Goal: Task Accomplishment & Management: Complete application form

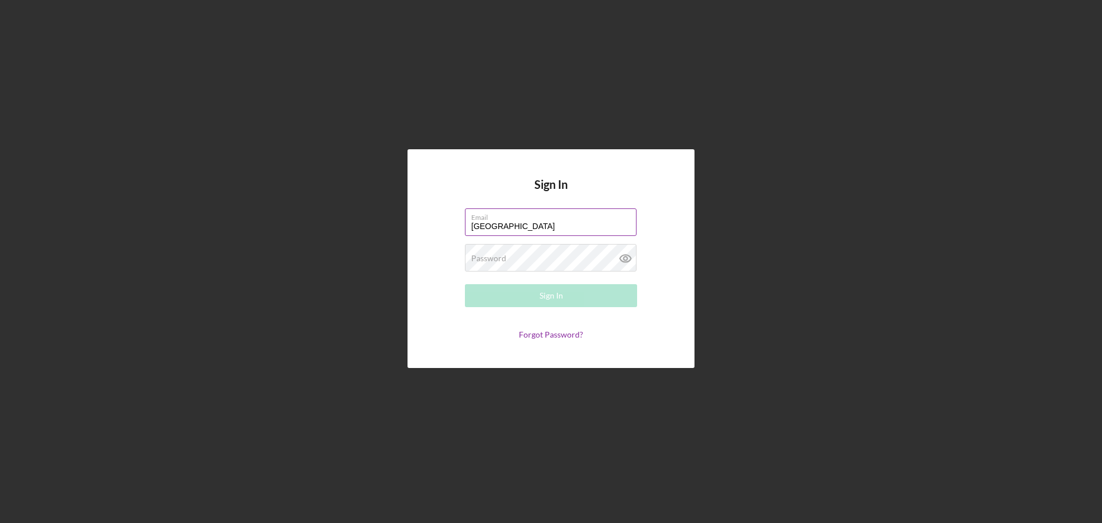
type input "[EMAIL_ADDRESS][DOMAIN_NAME]"
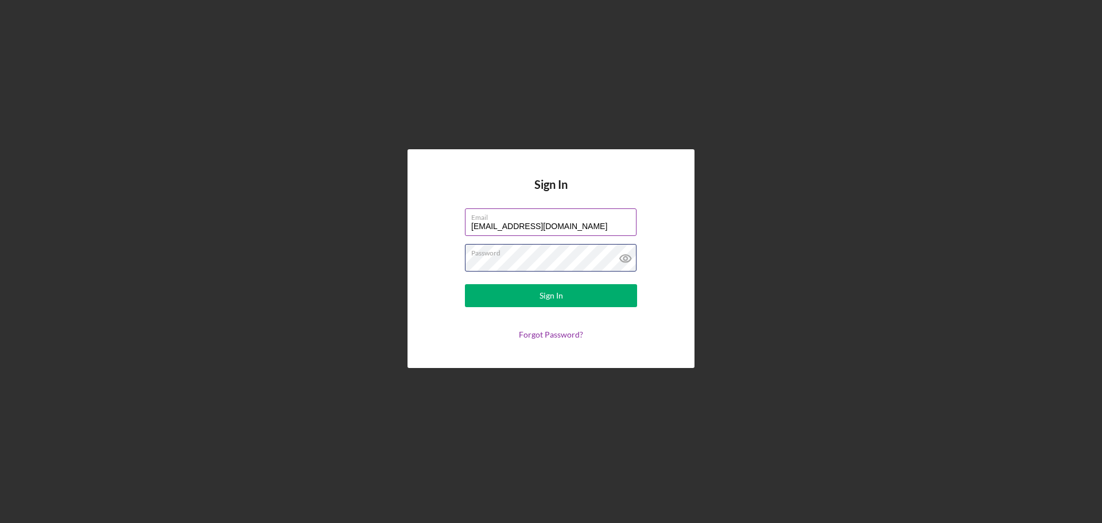
click at [465, 284] on button "Sign In" at bounding box center [551, 295] width 172 height 23
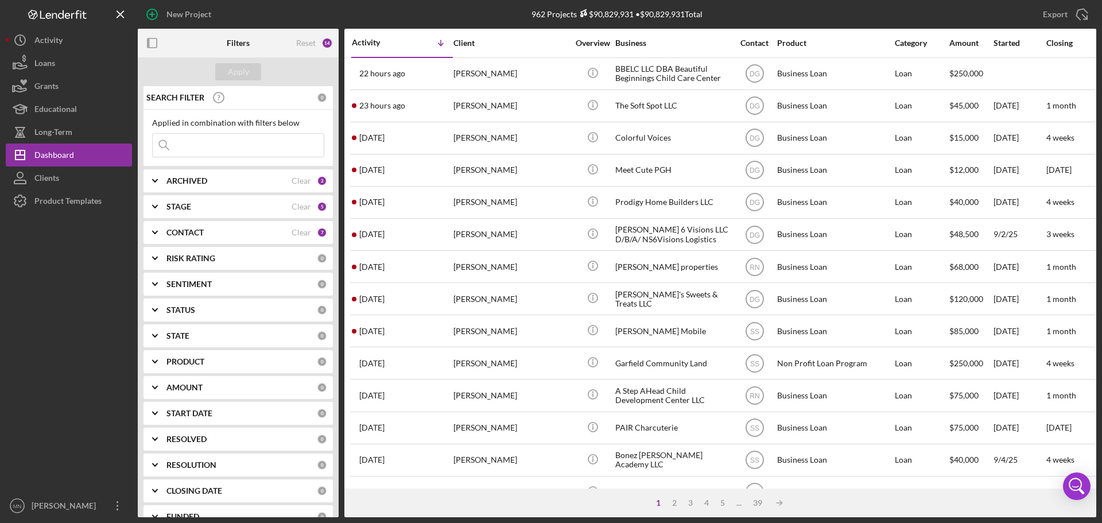
click at [216, 147] on input at bounding box center [238, 145] width 171 height 23
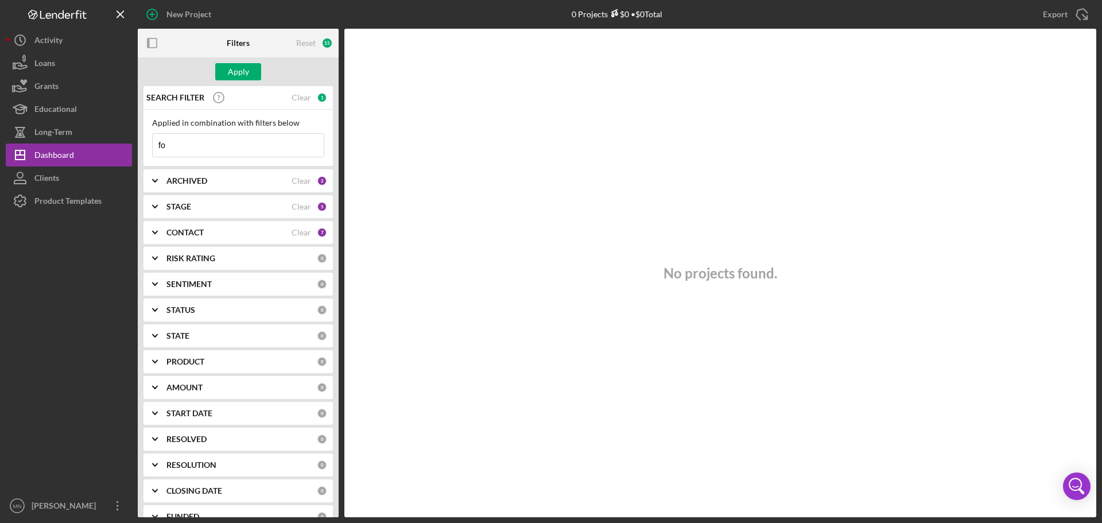
type input "f"
type input "community forge"
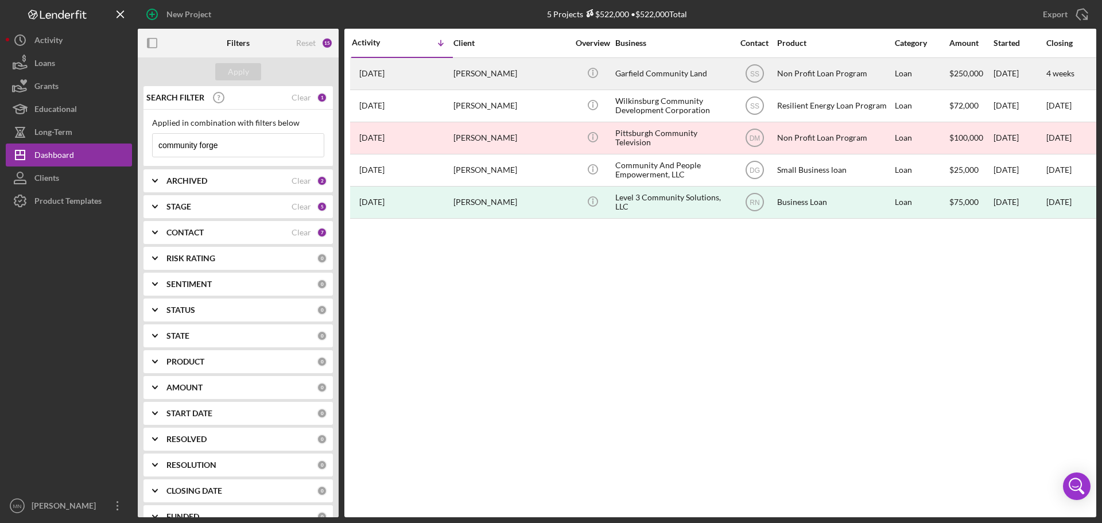
click at [488, 74] on div "[PERSON_NAME]" at bounding box center [510, 74] width 115 height 30
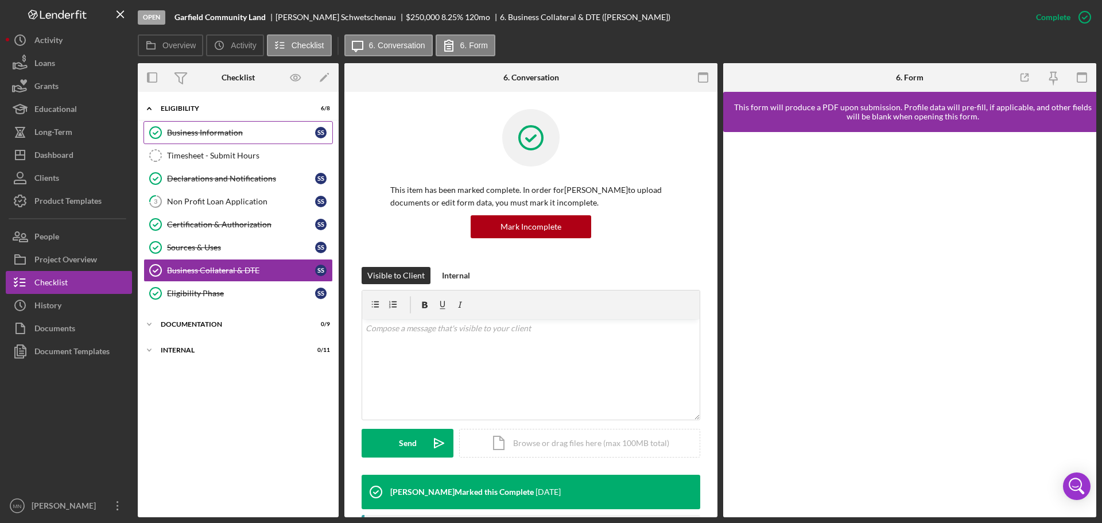
click at [240, 128] on div "Business Information" at bounding box center [241, 132] width 148 height 9
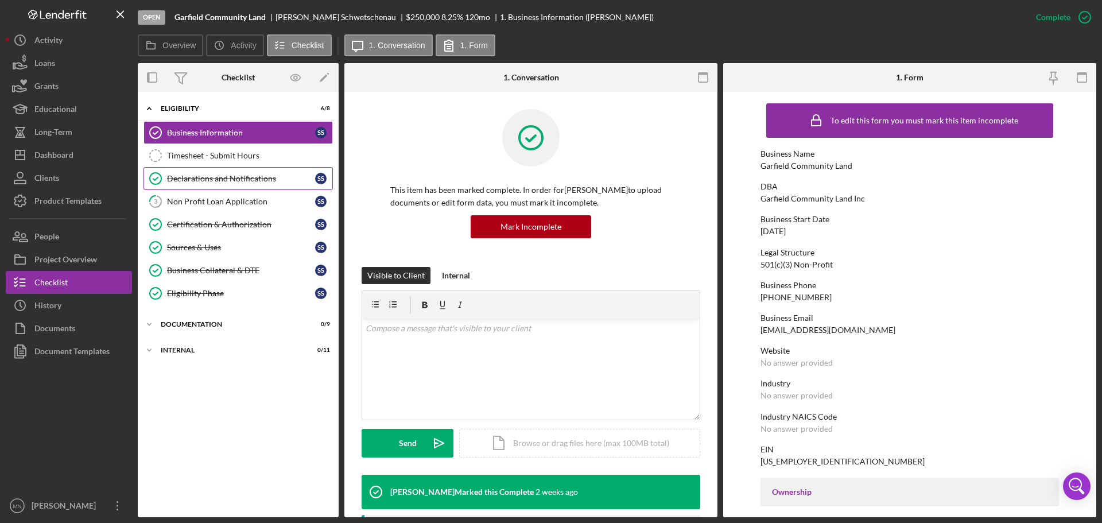
click at [212, 178] on div "Declarations and Notifications" at bounding box center [241, 178] width 148 height 9
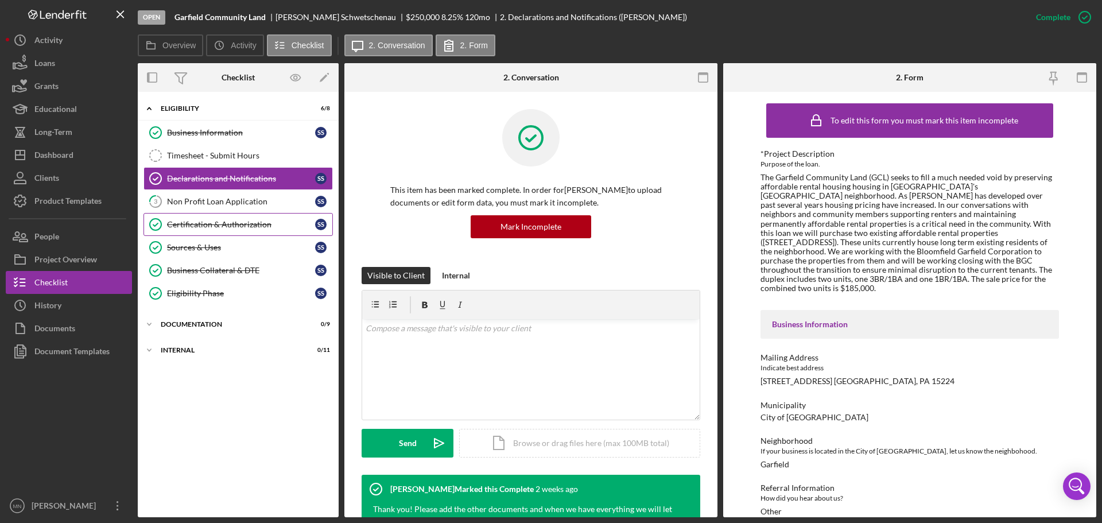
click at [209, 217] on link "Certification & Authorization Certification & Authorization S S" at bounding box center [237, 224] width 189 height 23
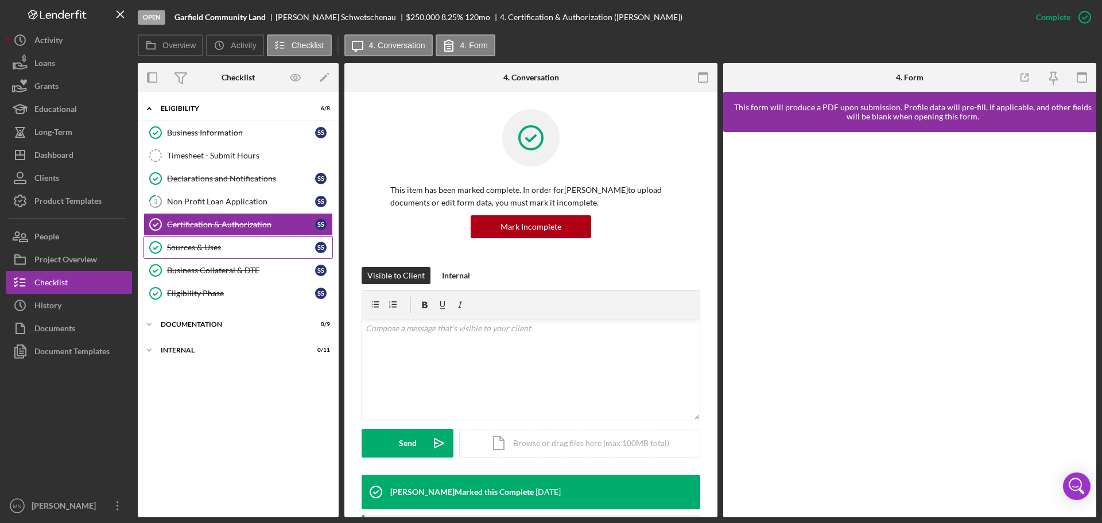
click at [192, 252] on link "Sources & Uses Sources & Uses S S" at bounding box center [237, 247] width 189 height 23
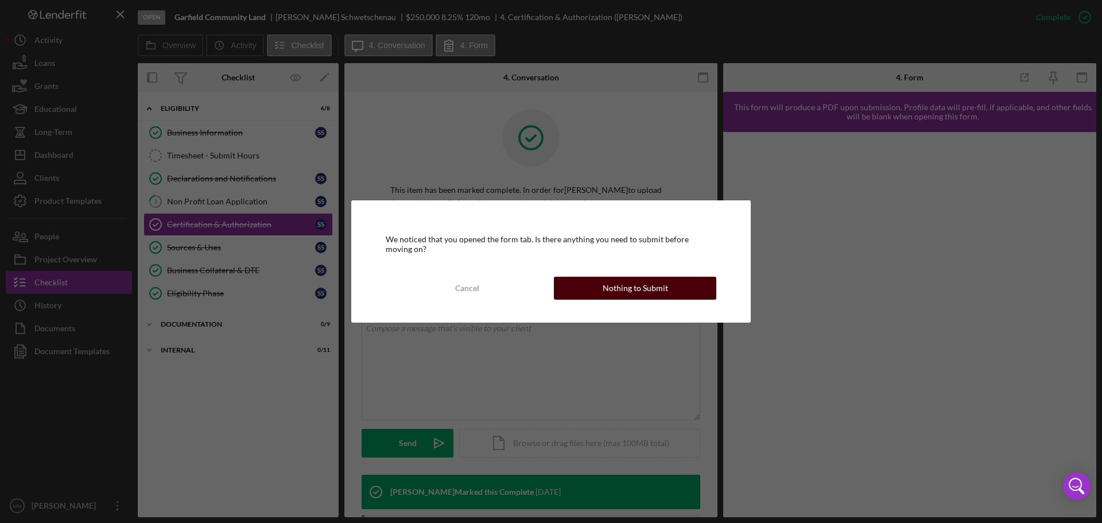
click at [580, 286] on button "Nothing to Submit" at bounding box center [635, 288] width 162 height 23
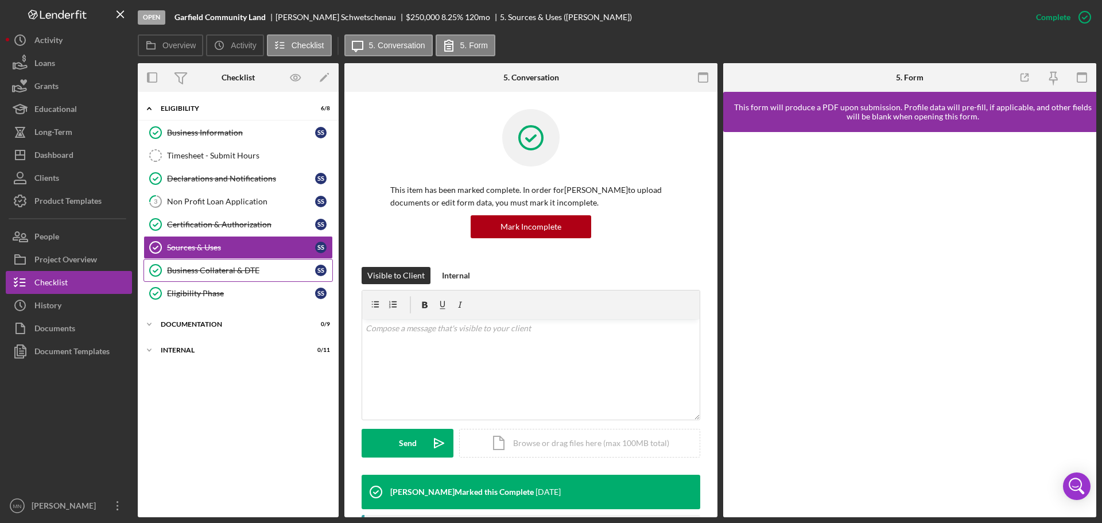
click at [226, 273] on div "Business Collateral & DTE" at bounding box center [241, 270] width 148 height 9
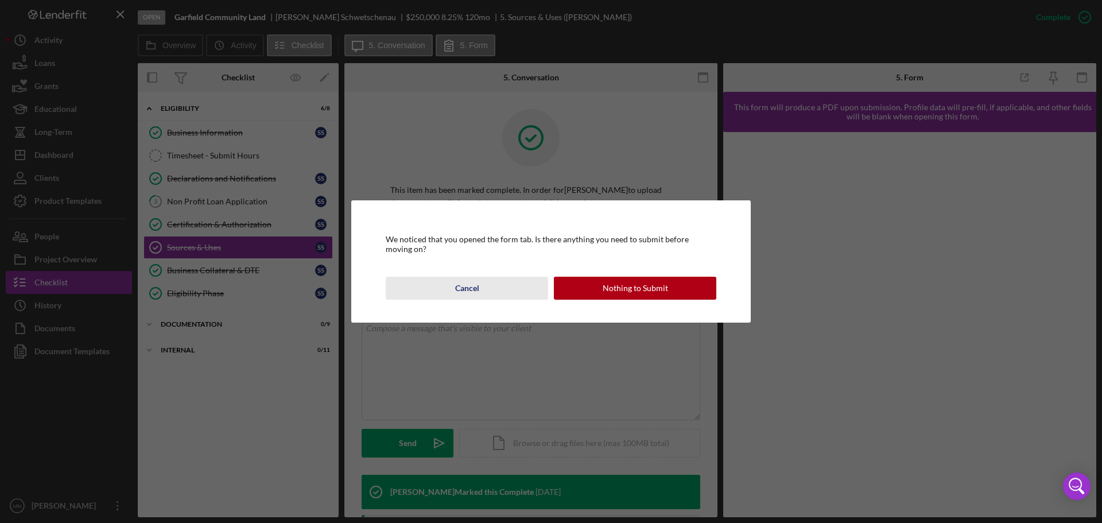
click at [464, 292] on div "Cancel" at bounding box center [467, 288] width 24 height 23
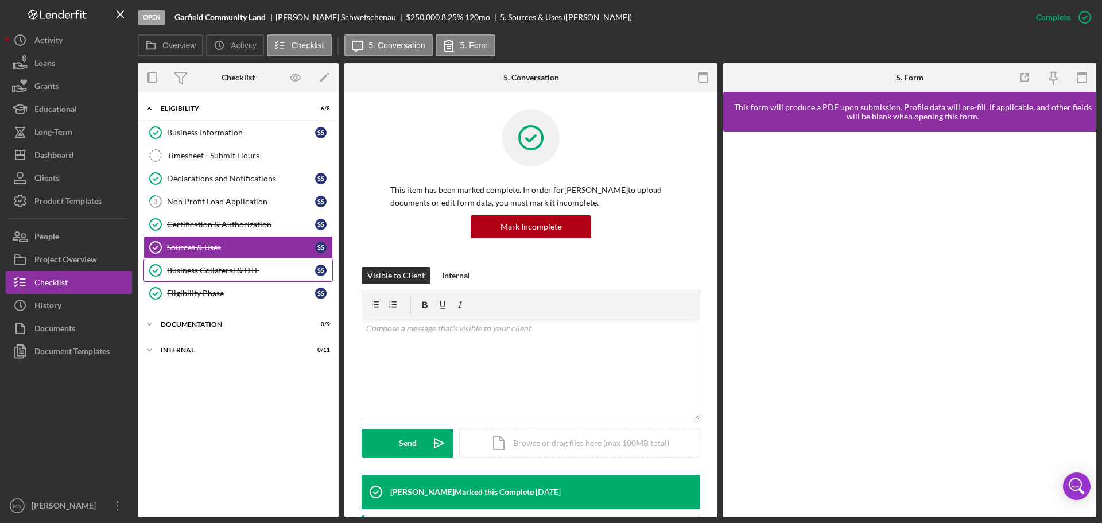
click at [223, 269] on div "Business Collateral & DTE" at bounding box center [241, 270] width 148 height 9
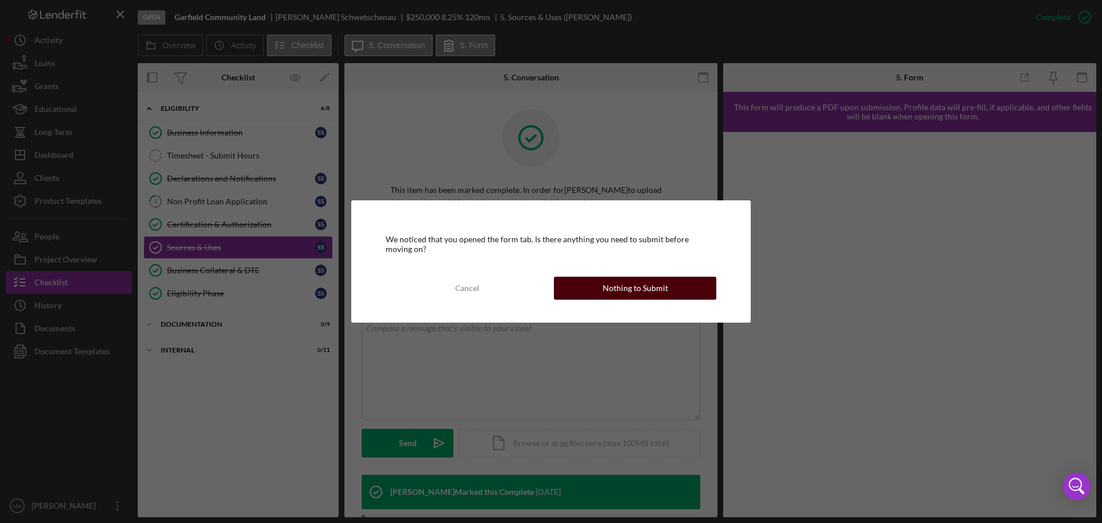
click at [593, 280] on button "Nothing to Submit" at bounding box center [635, 288] width 162 height 23
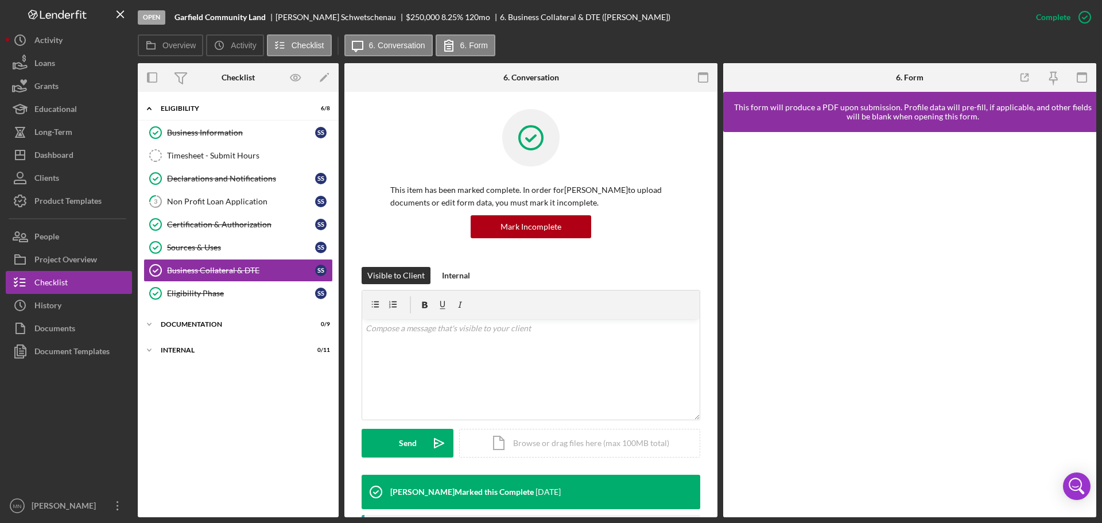
drag, startPoint x: 712, startPoint y: 245, endPoint x: 720, endPoint y: 301, distance: 56.9
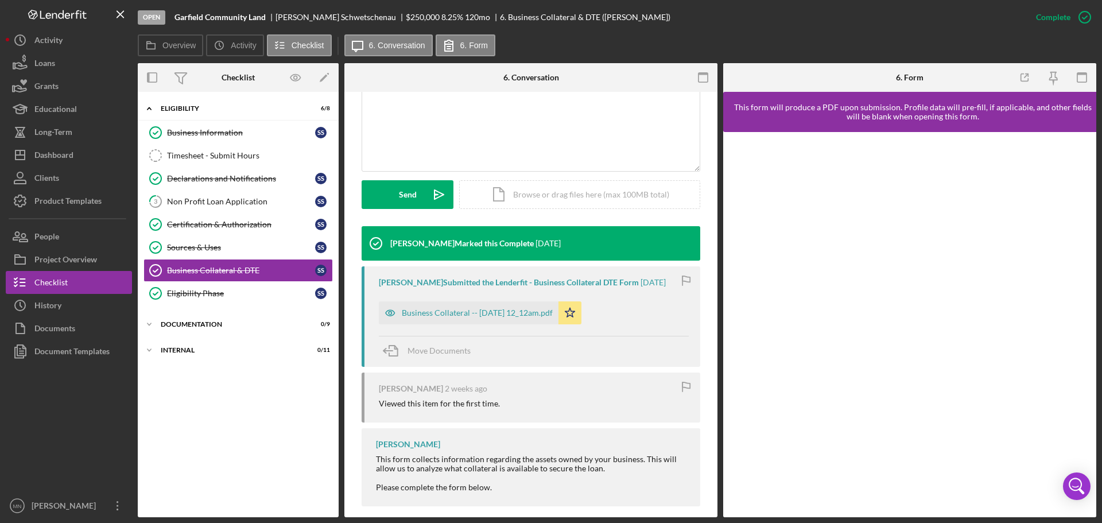
scroll to position [261, 0]
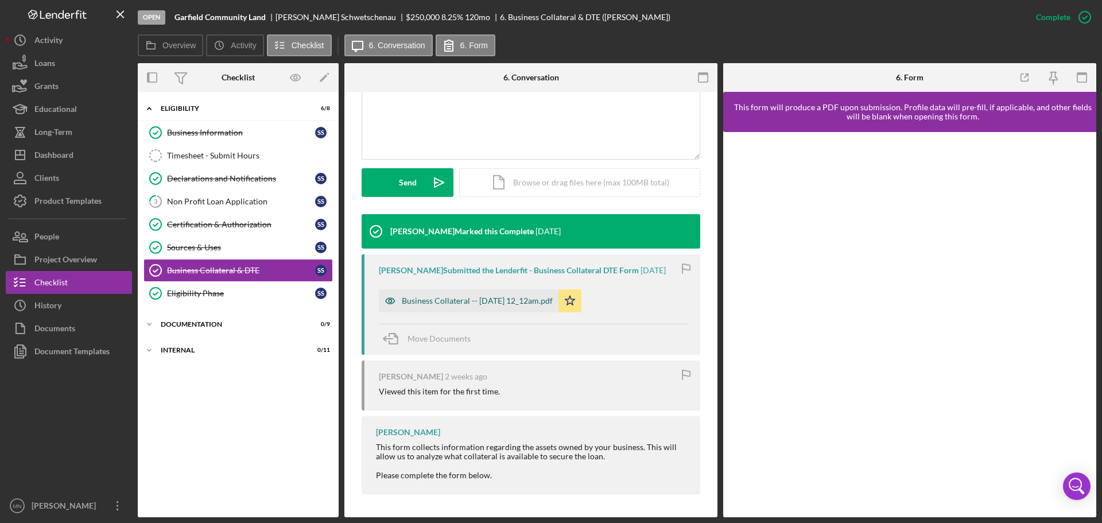
click at [466, 298] on div "Business Collateral -- [DATE] 12_12am.pdf" at bounding box center [477, 300] width 151 height 9
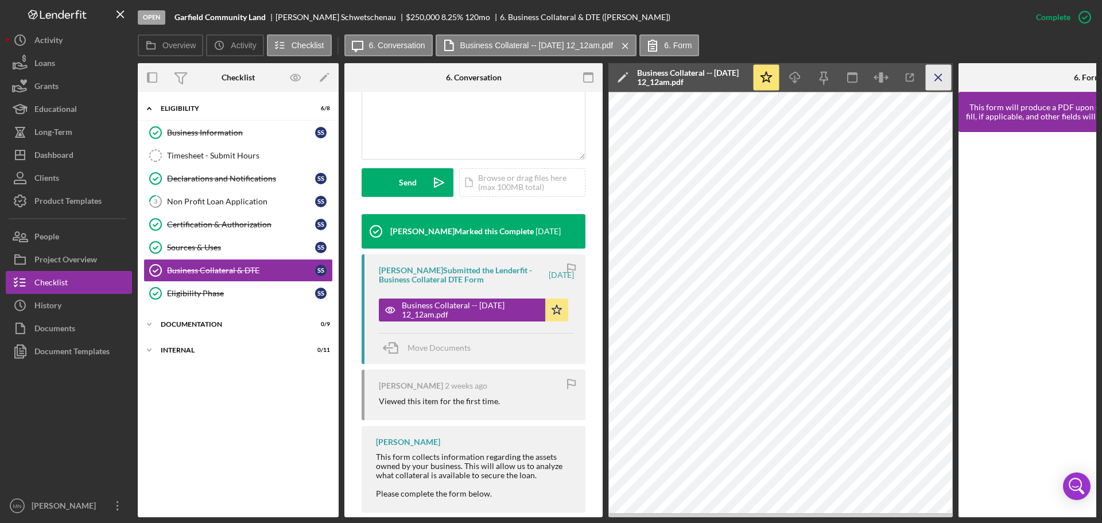
click at [932, 81] on icon "Icon/Menu Close" at bounding box center [939, 78] width 26 height 26
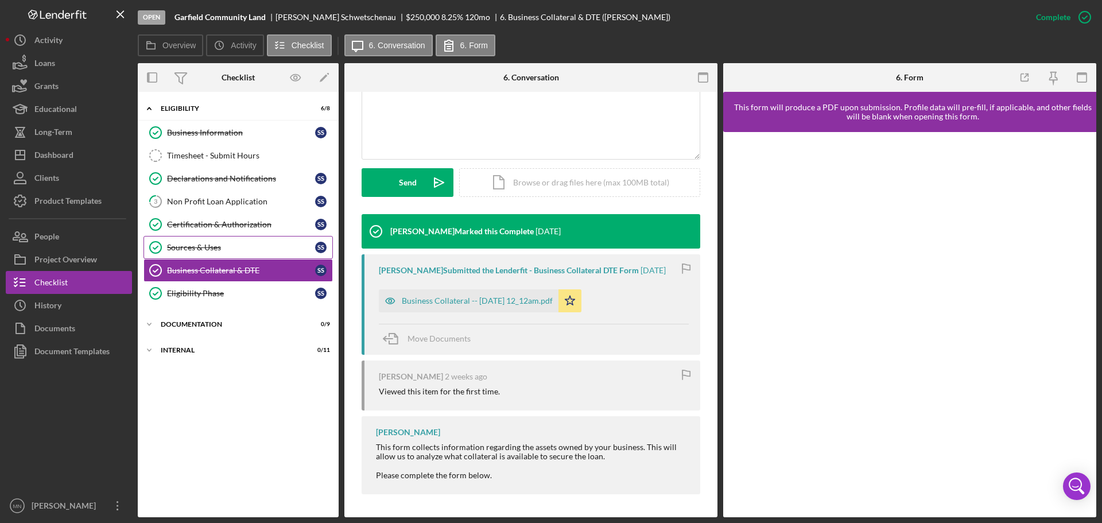
click at [226, 243] on div "Sources & Uses" at bounding box center [241, 247] width 148 height 9
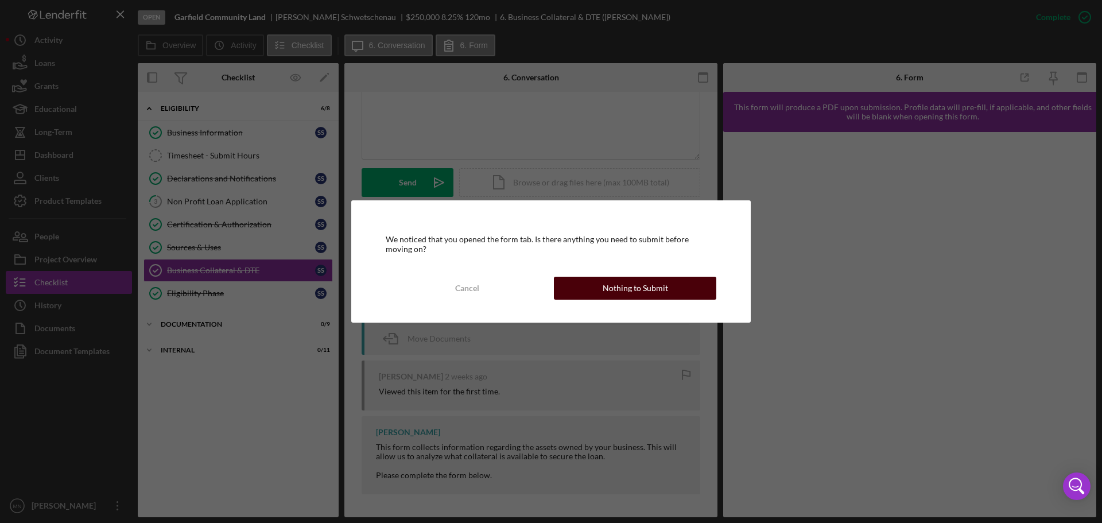
click at [599, 277] on div "Cancel Nothing to Submit" at bounding box center [551, 288] width 331 height 23
click at [606, 294] on div "Nothing to Submit" at bounding box center [635, 288] width 65 height 23
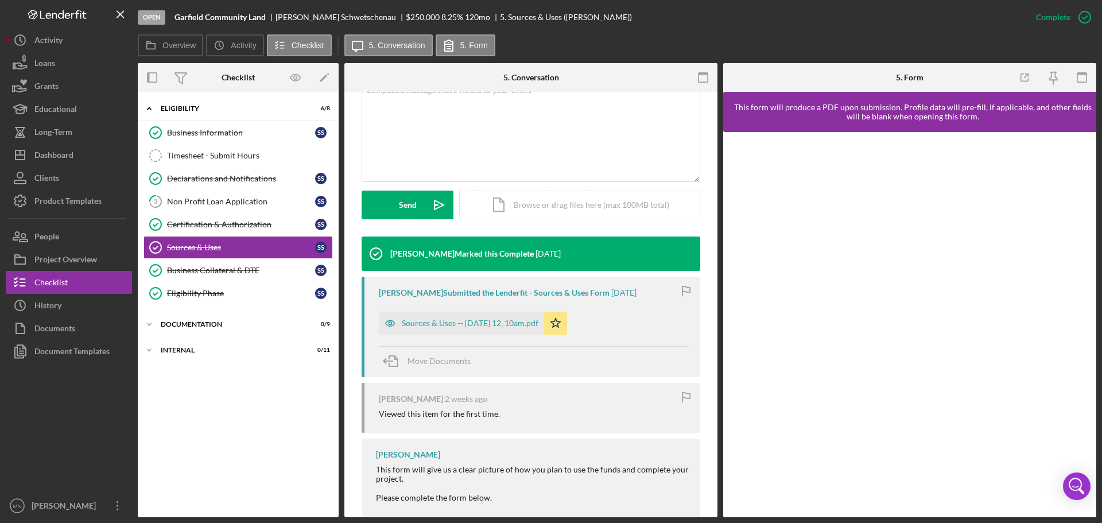
scroll to position [261, 0]
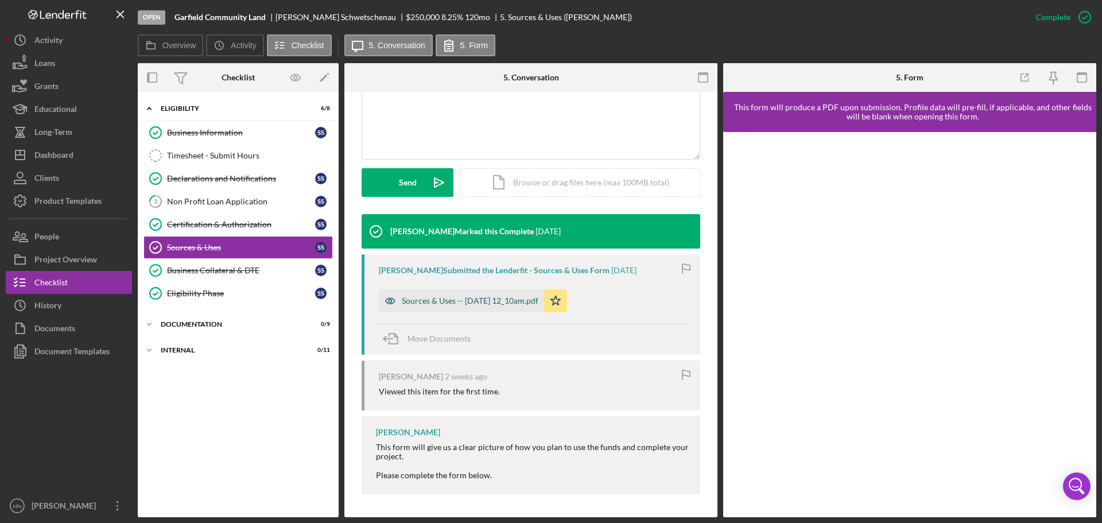
click at [469, 298] on div "Sources & Uses -- [DATE] 12_10am.pdf" at bounding box center [470, 300] width 137 height 9
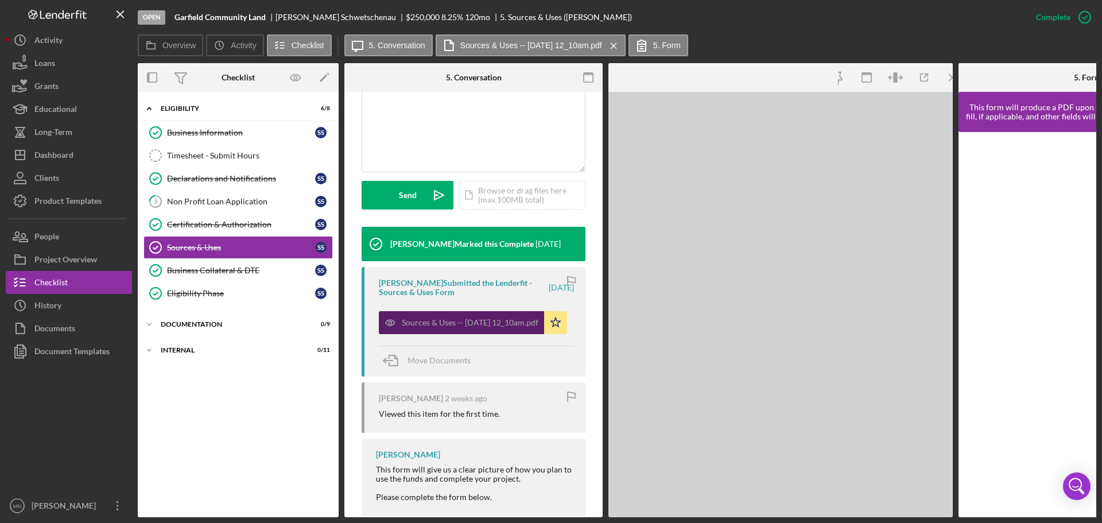
scroll to position [273, 0]
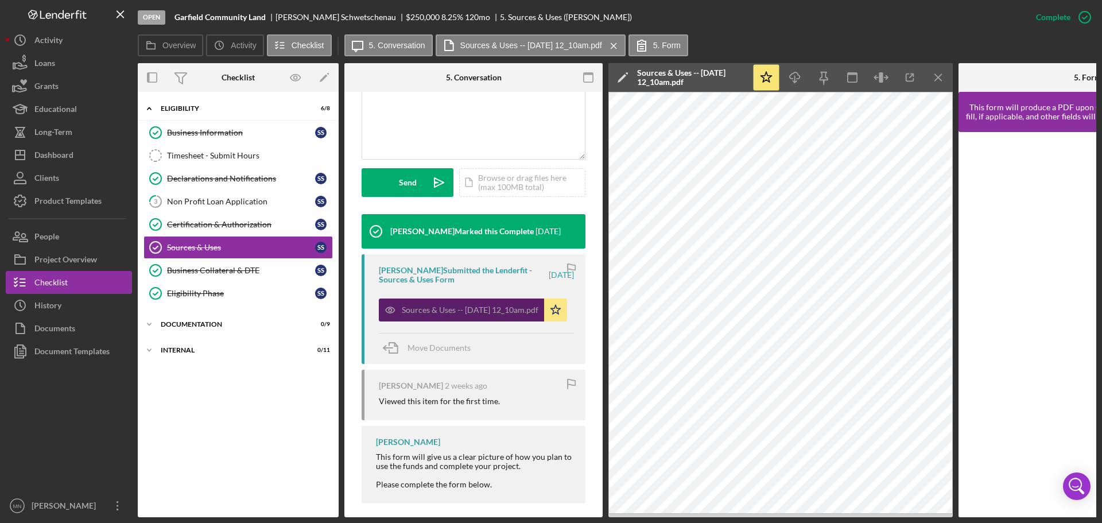
click at [453, 314] on div "Sources & Uses -- [DATE] 12_10am.pdf" at bounding box center [470, 309] width 137 height 9
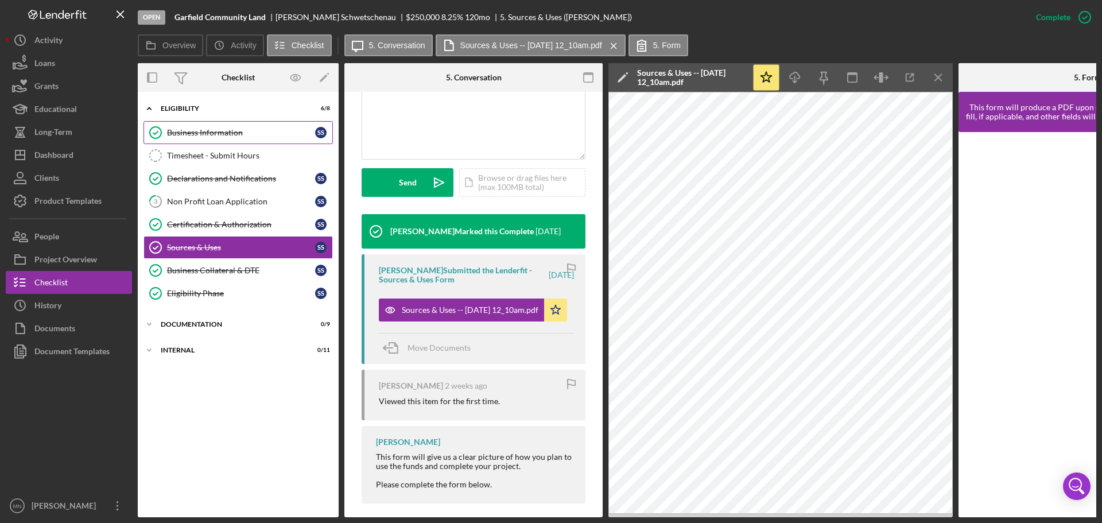
click at [202, 131] on div "Business Information" at bounding box center [241, 132] width 148 height 9
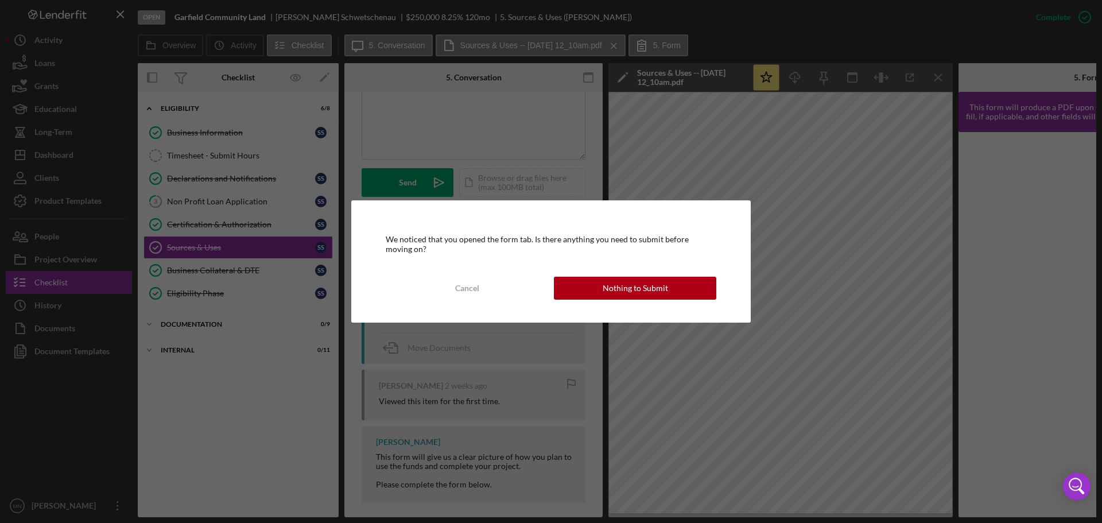
click at [595, 274] on div "We noticed that you opened the form tab. Is there anything you need to submit b…" at bounding box center [550, 261] width 399 height 122
click at [599, 279] on button "Nothing to Submit" at bounding box center [635, 288] width 162 height 23
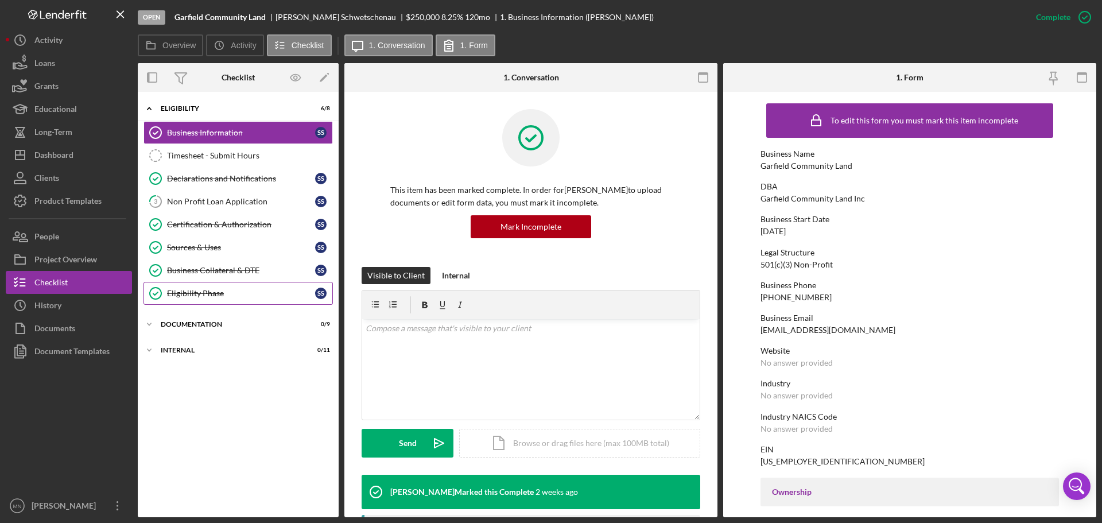
click at [206, 291] on div "Eligibility Phase" at bounding box center [241, 293] width 148 height 9
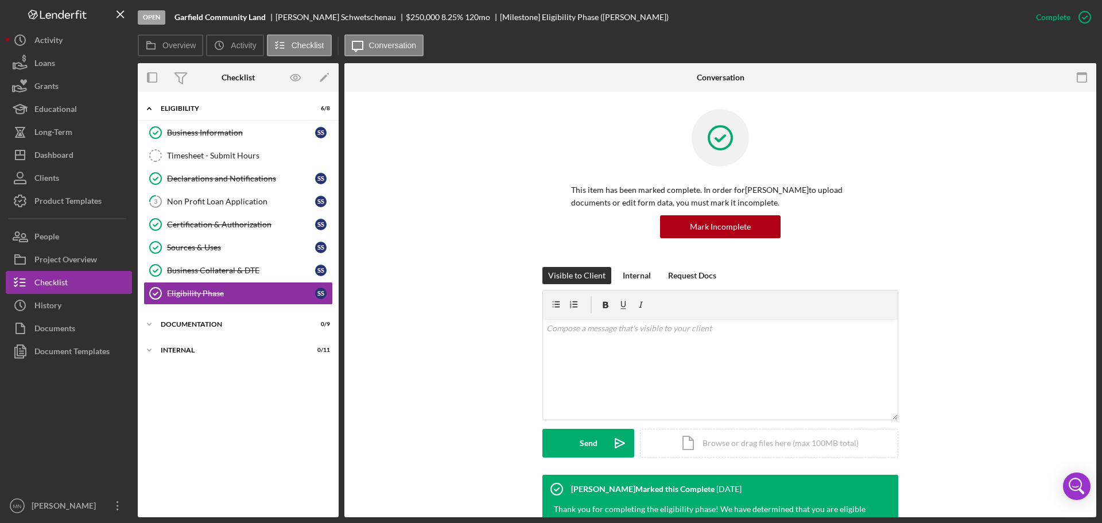
drag, startPoint x: 1093, startPoint y: 153, endPoint x: 1045, endPoint y: 382, distance: 234.3
click at [1045, 382] on div "Visible to Client Internal Request Docs v Color teal Color pink Remove color Ad…" at bounding box center [720, 371] width 717 height 208
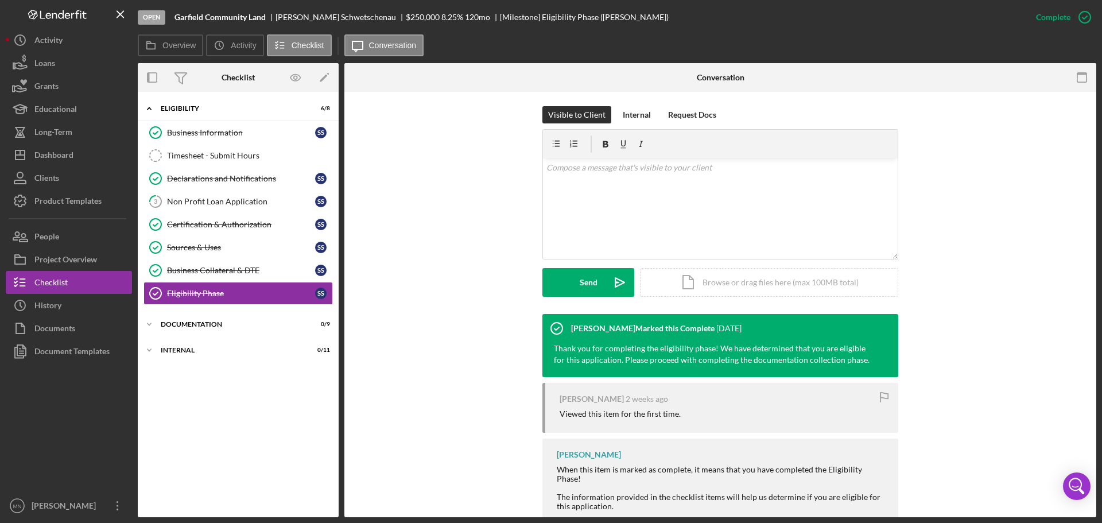
scroll to position [192, 0]
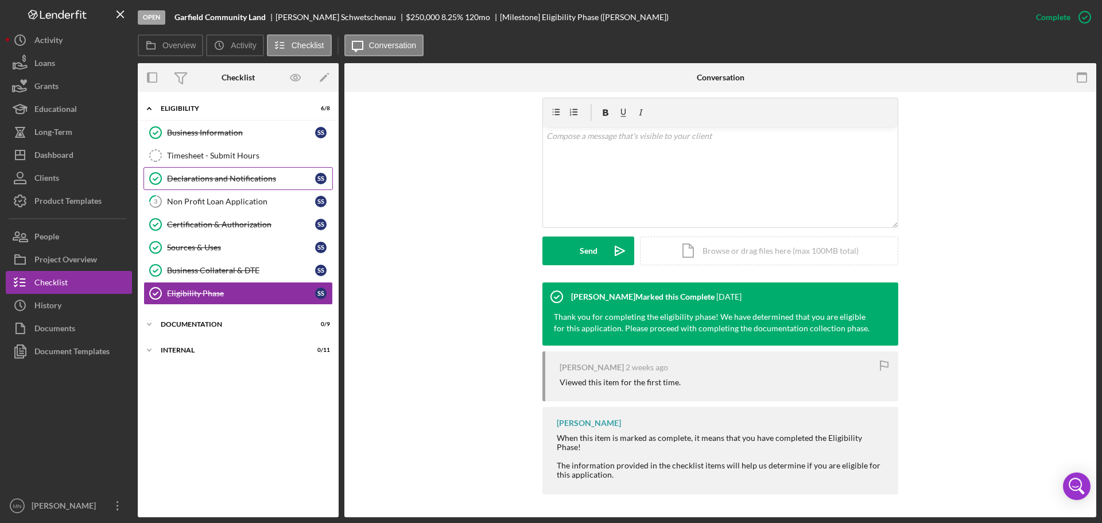
click at [246, 175] on div "Declarations and Notifications" at bounding box center [241, 178] width 148 height 9
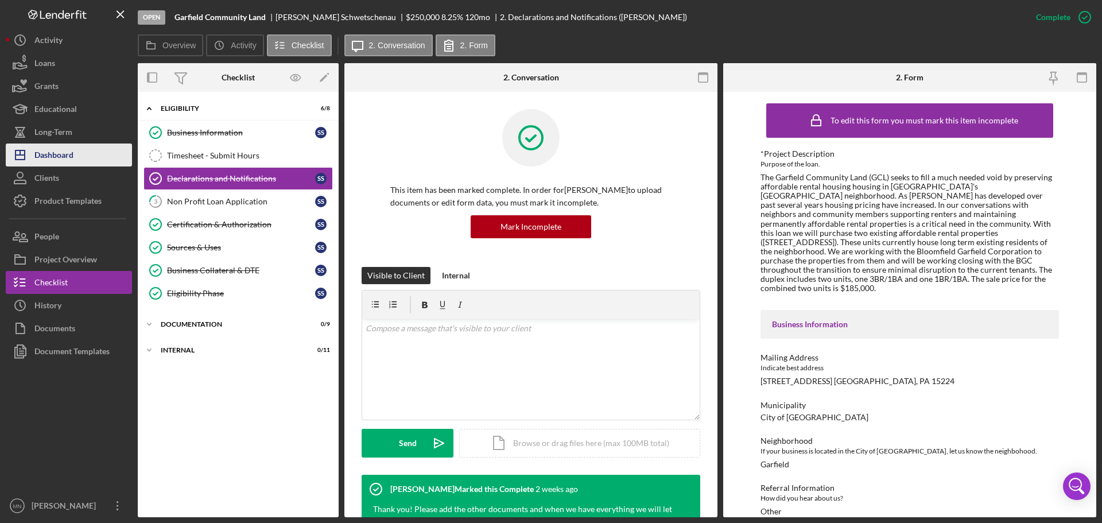
click at [50, 151] on div "Dashboard" at bounding box center [53, 156] width 39 height 26
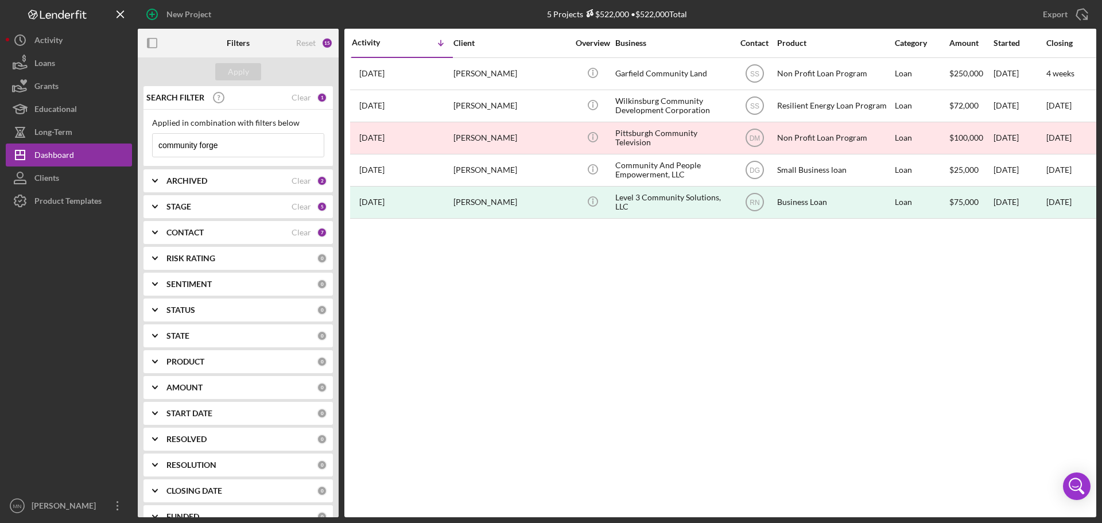
click at [227, 151] on input "community forge" at bounding box center [238, 145] width 171 height 23
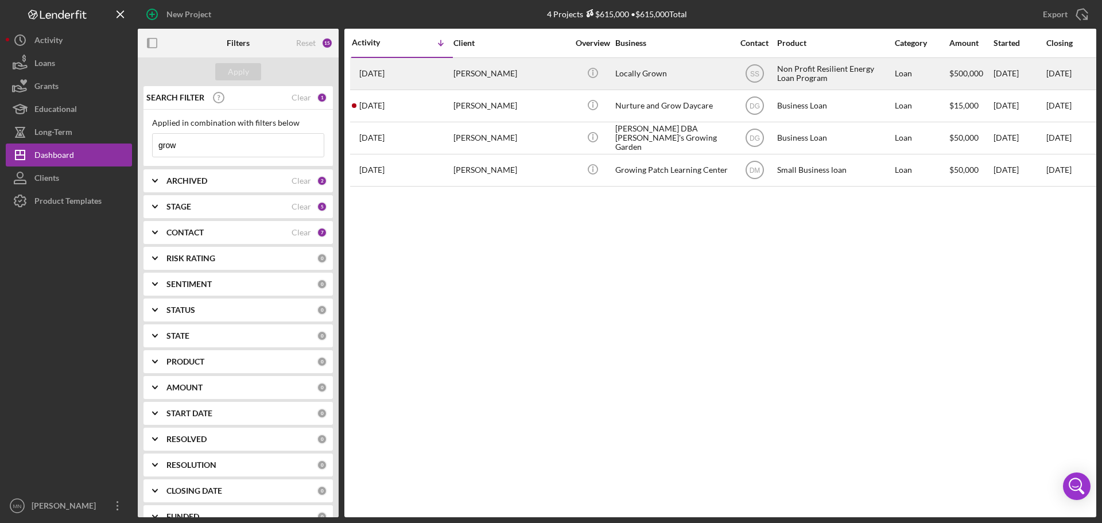
type input "grow"
click at [477, 77] on div "[PERSON_NAME]" at bounding box center [510, 74] width 115 height 30
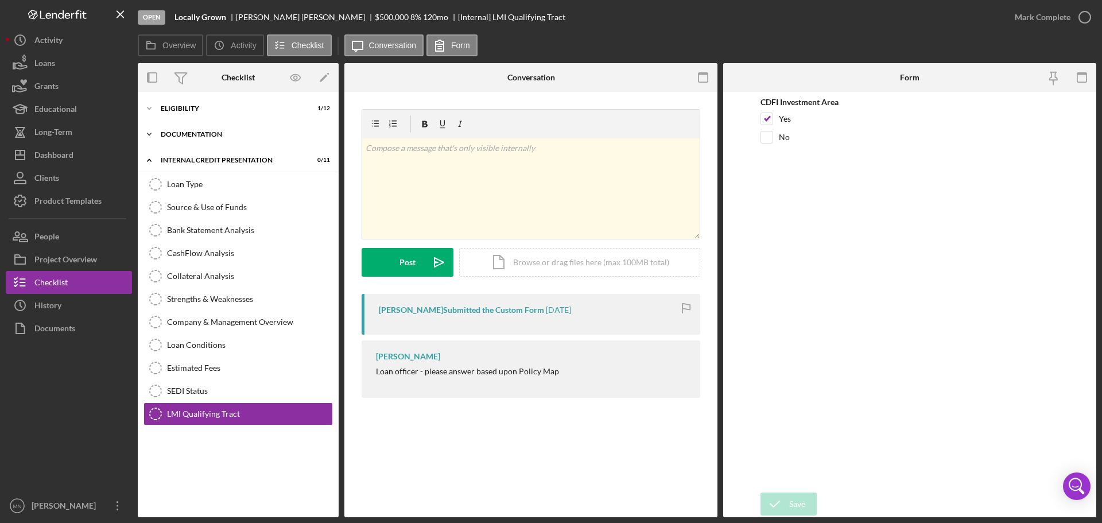
click at [204, 130] on div "Icon/Expander DOCUMENTATION 0 / 8" at bounding box center [238, 134] width 201 height 23
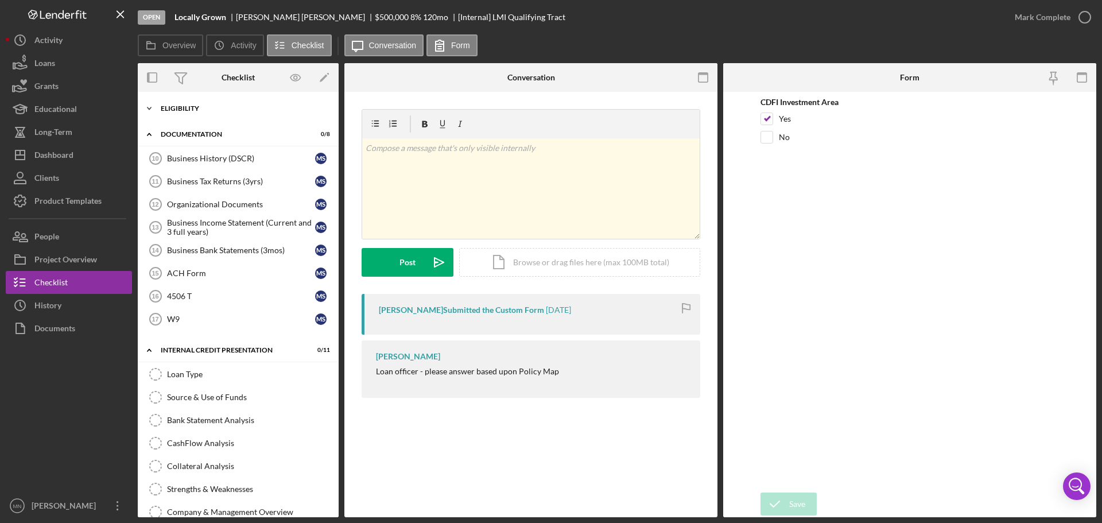
click at [181, 102] on div "Icon/Expander ELIGIBILITY 1 / 12" at bounding box center [238, 108] width 201 height 23
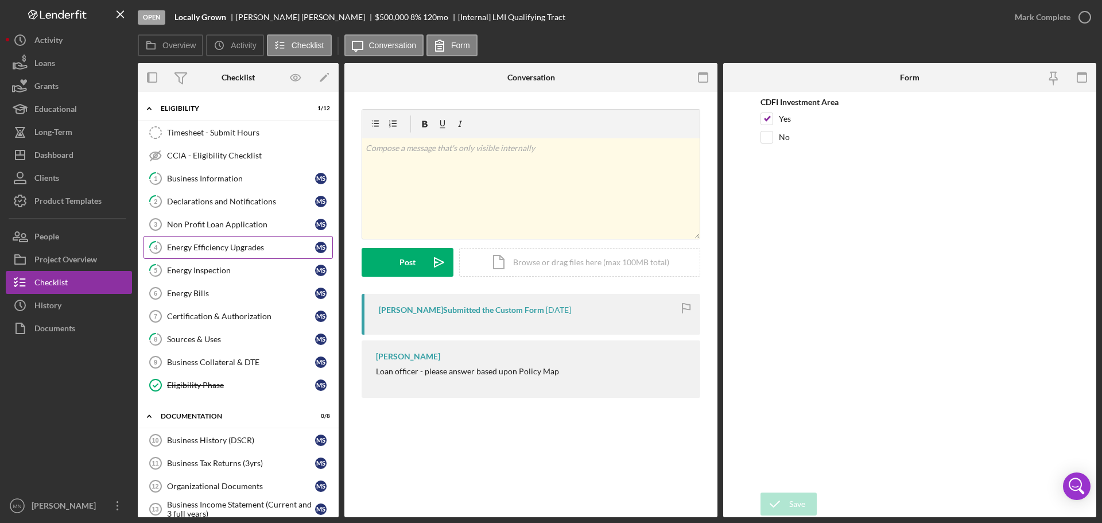
click at [219, 236] on link "4 Energy Efficiency Upgrades M S" at bounding box center [237, 247] width 189 height 23
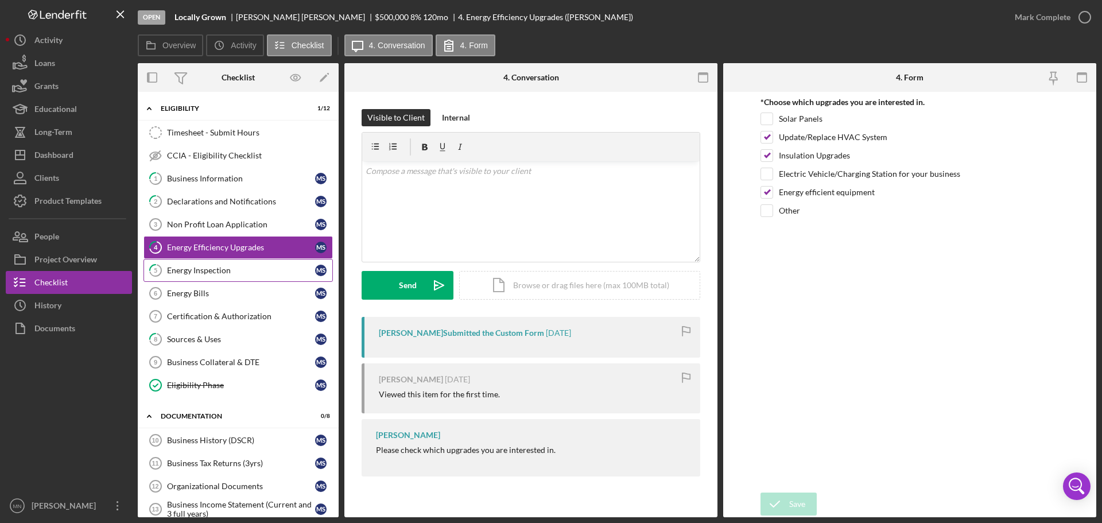
click at [202, 270] on div "Energy Inspection" at bounding box center [241, 270] width 148 height 9
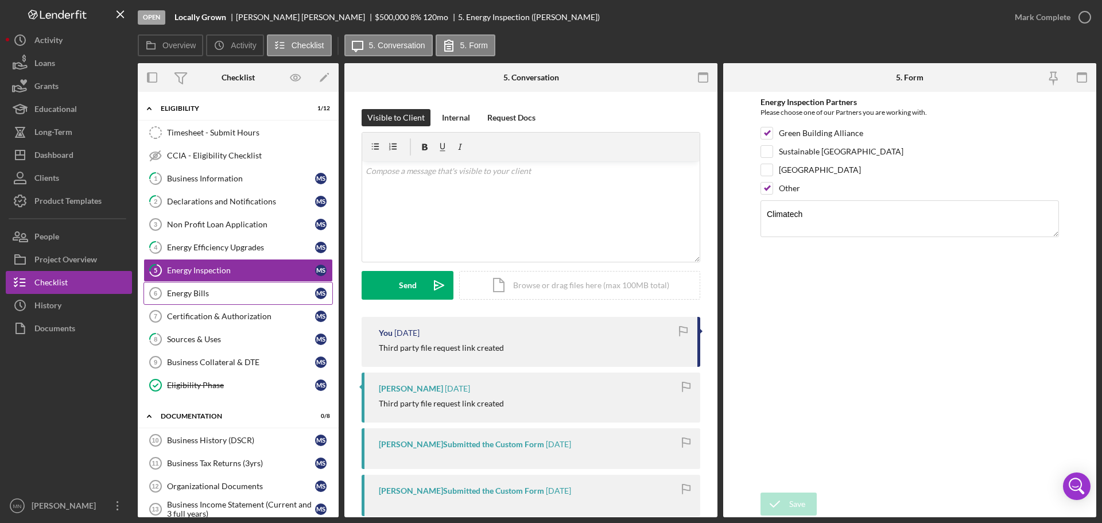
click at [220, 289] on div "Energy Bills" at bounding box center [241, 293] width 148 height 9
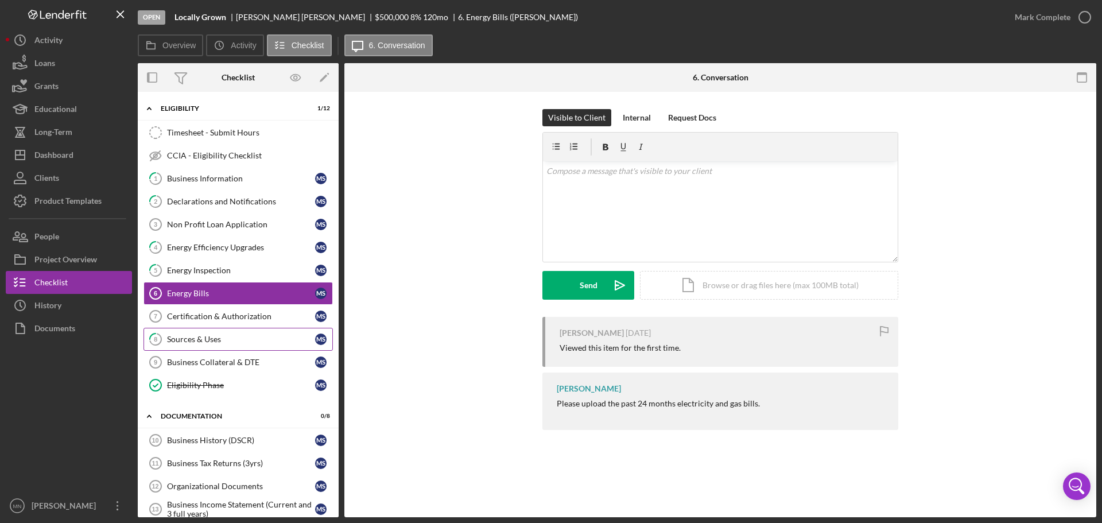
click at [191, 335] on div "Sources & Uses" at bounding box center [241, 339] width 148 height 9
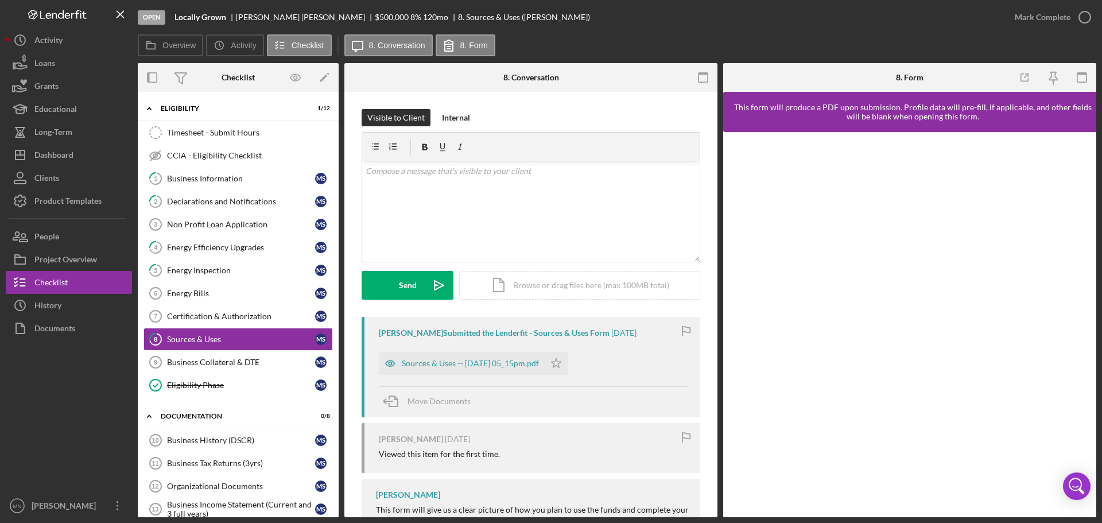
click at [339, 309] on div "Overview Internal Workflow Stage Open Icon/Dropdown Arrow Archive (can unarchiv…" at bounding box center [617, 290] width 958 height 454
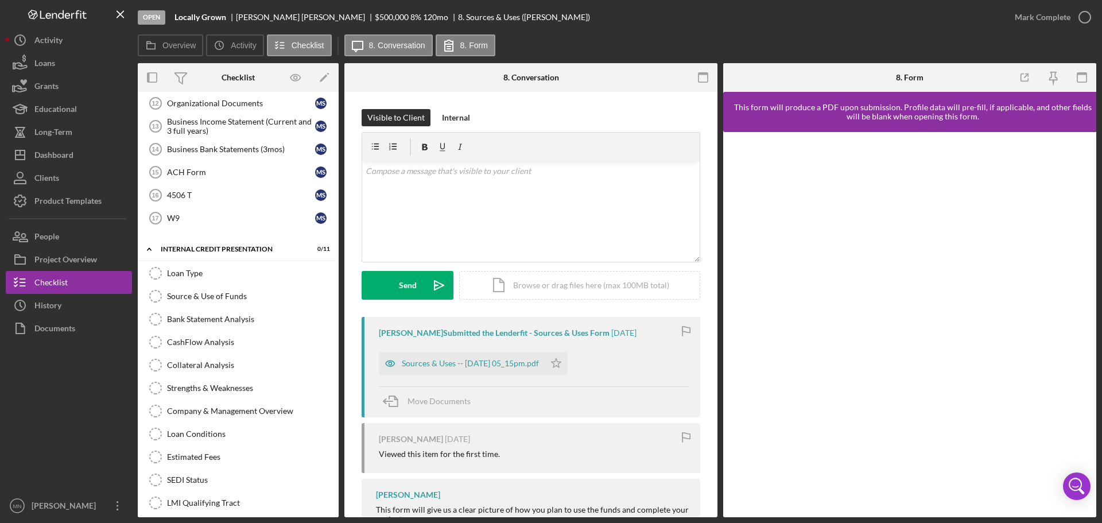
scroll to position [391, 0]
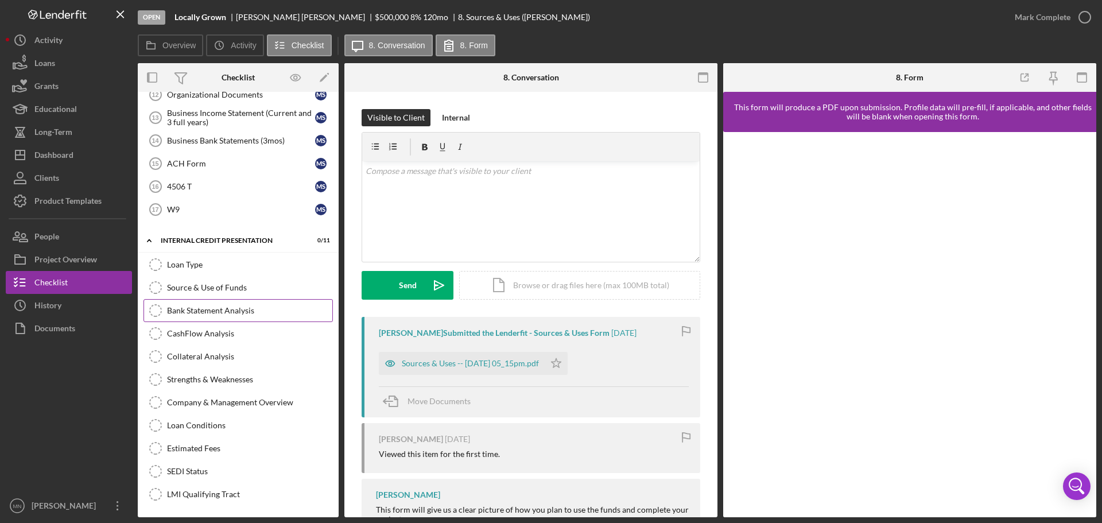
click at [238, 314] on div "Bank Statement Analysis" at bounding box center [249, 310] width 165 height 9
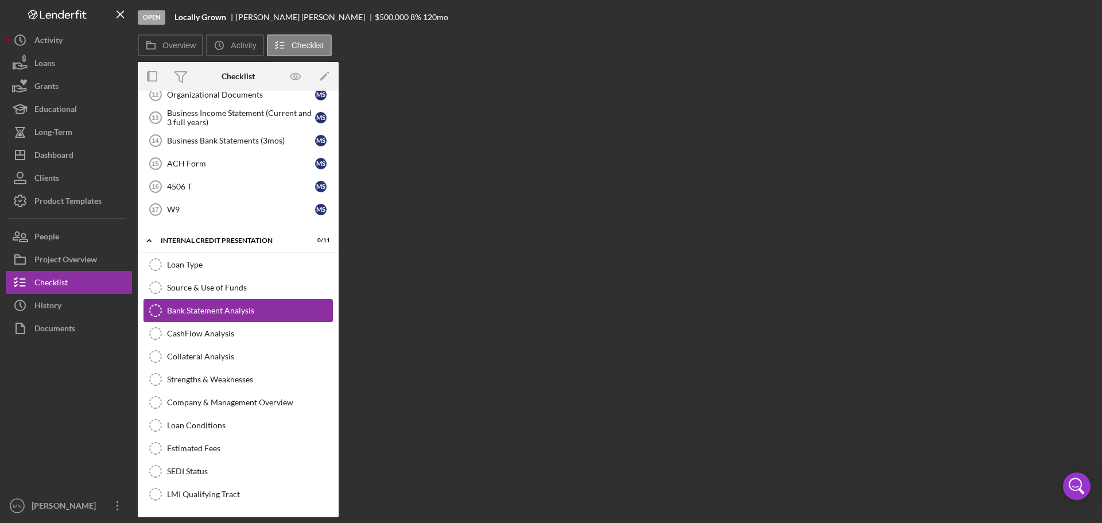
scroll to position [391, 0]
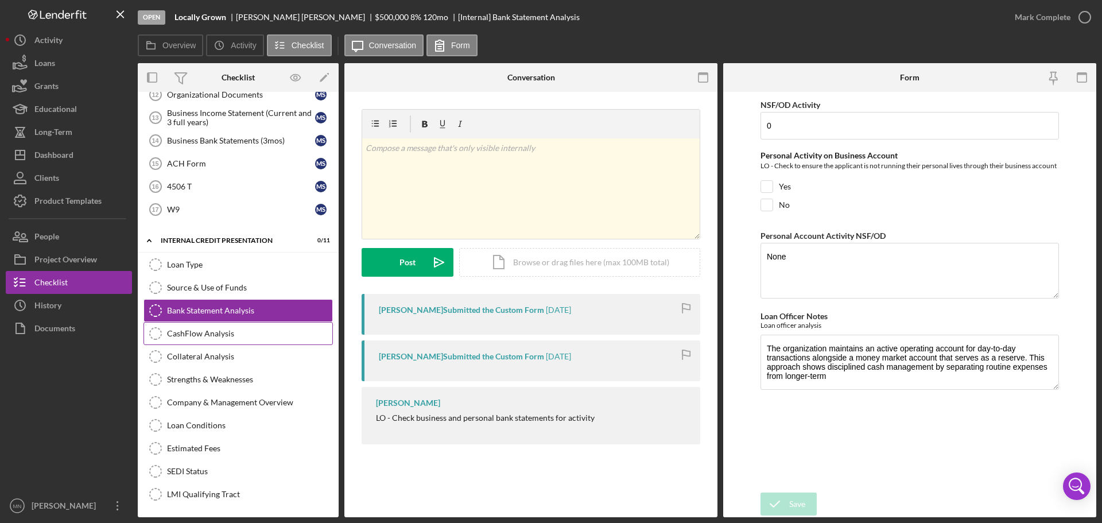
click at [234, 328] on link "CashFlow Analysis CashFlow Analysis" at bounding box center [237, 333] width 189 height 23
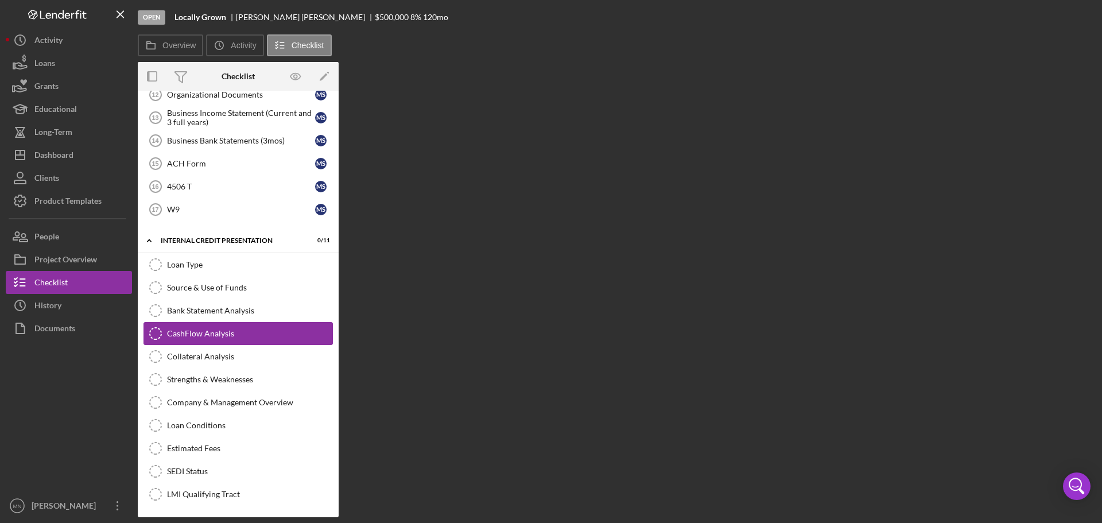
scroll to position [391, 0]
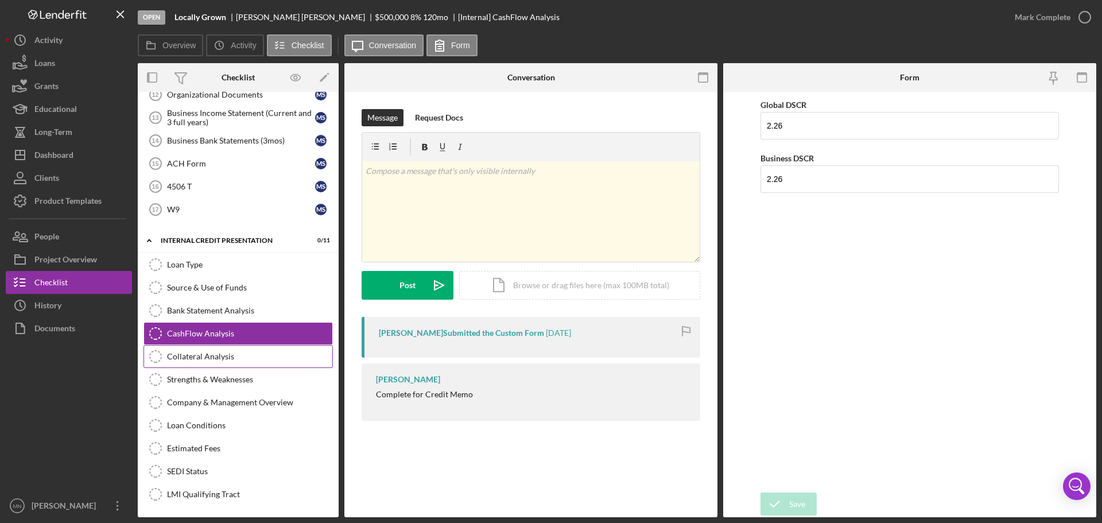
click at [217, 365] on link "Collateral Analysis Collateral Analysis" at bounding box center [237, 356] width 189 height 23
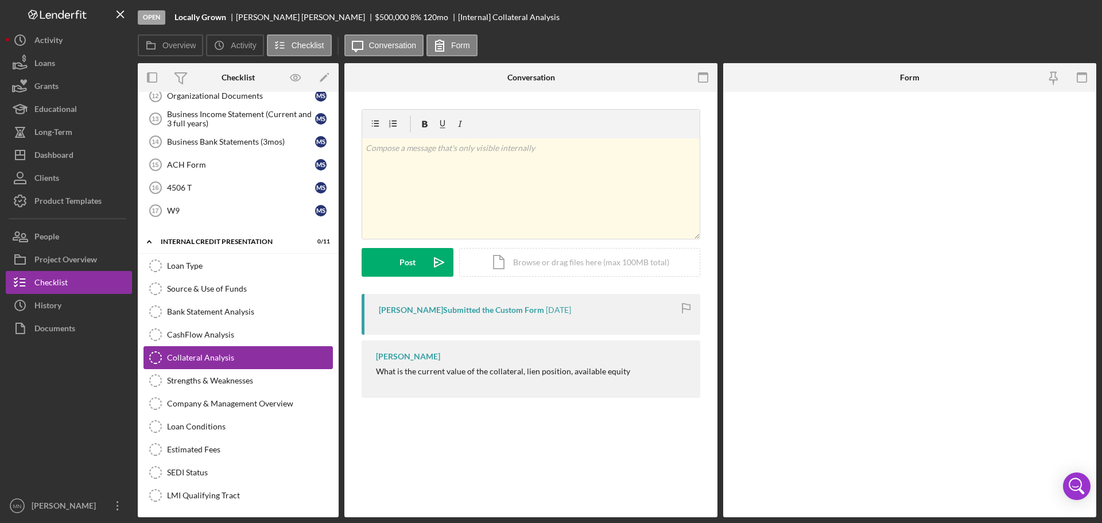
scroll to position [391, 0]
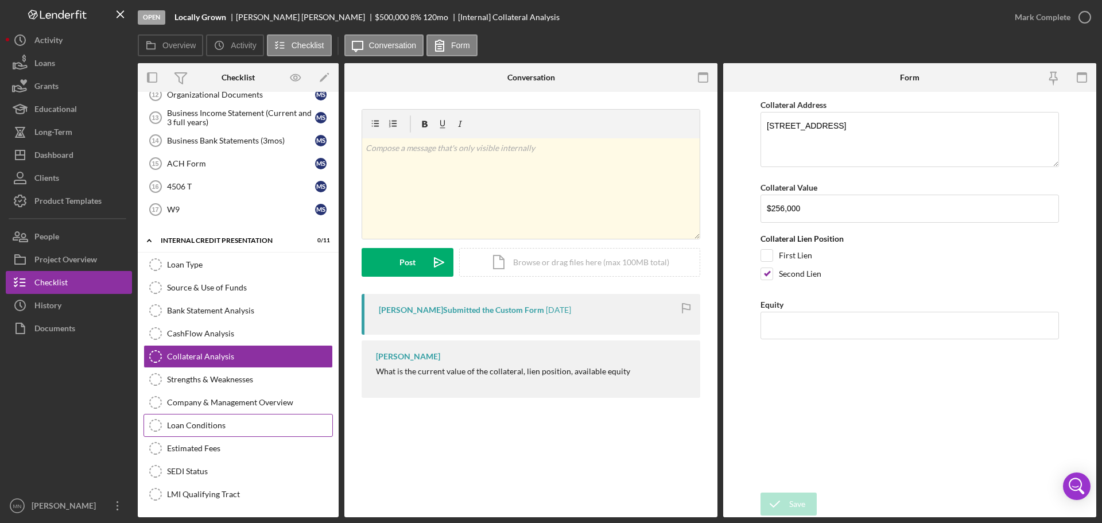
click at [191, 432] on link "Loan Conditions Loan Conditions" at bounding box center [237, 425] width 189 height 23
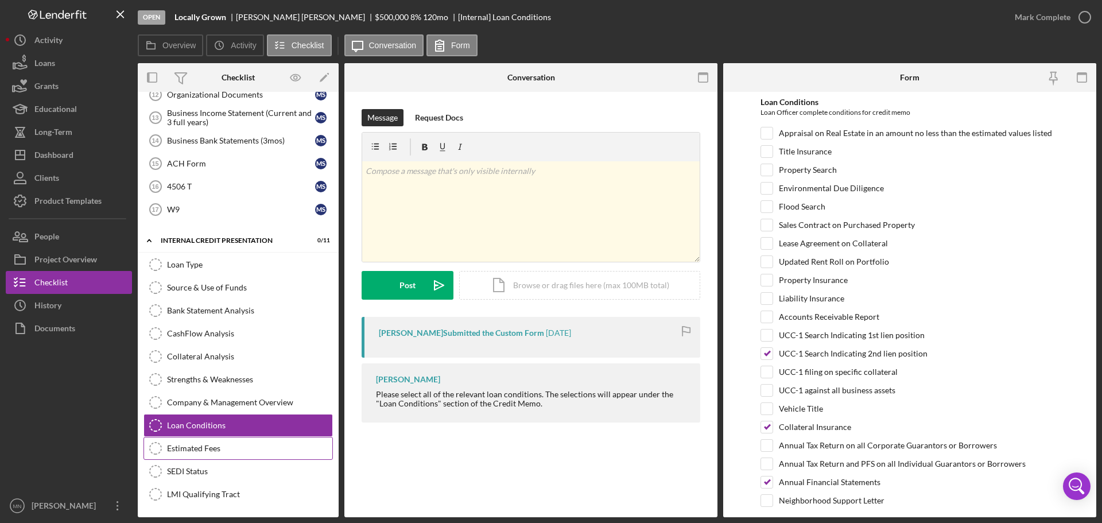
click at [227, 454] on link "Estimated Fees Estimated Fees" at bounding box center [237, 448] width 189 height 23
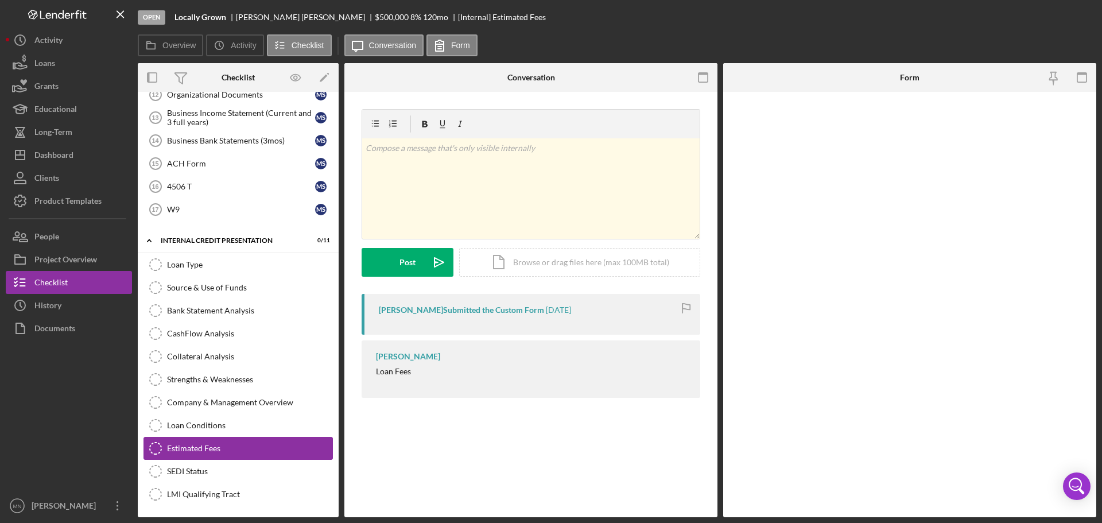
scroll to position [391, 0]
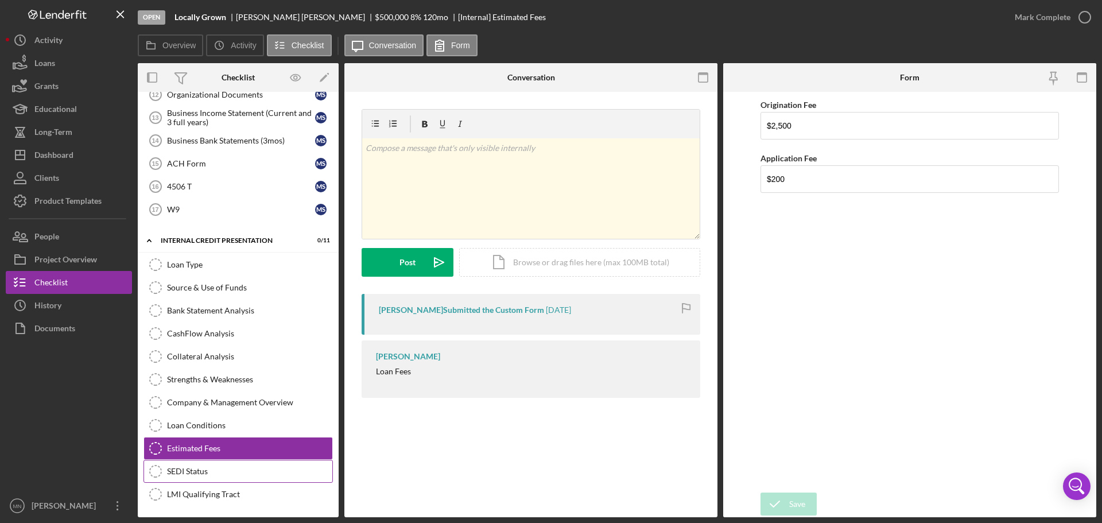
click at [227, 473] on div "SEDI Status" at bounding box center [249, 471] width 165 height 9
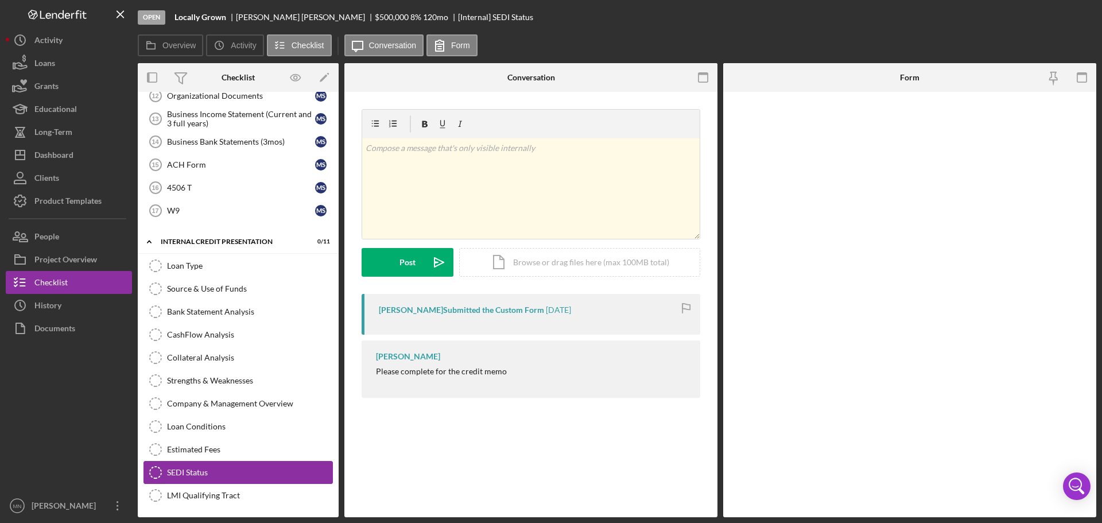
scroll to position [391, 0]
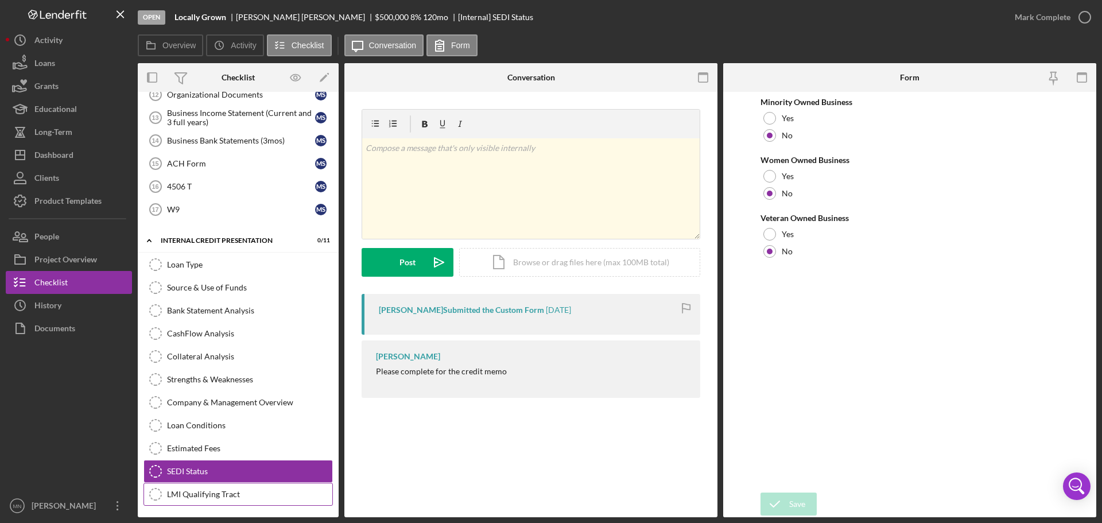
click at [227, 504] on link "LMI Qualifying Tract LMI Qualifying Tract" at bounding box center [237, 494] width 189 height 23
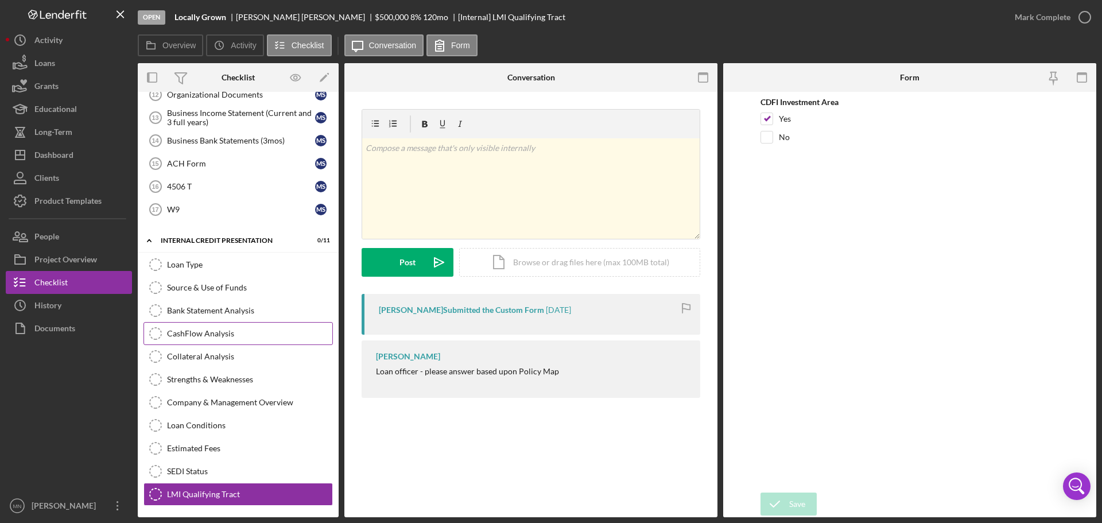
click at [188, 329] on div "CashFlow Analysis" at bounding box center [249, 333] width 165 height 9
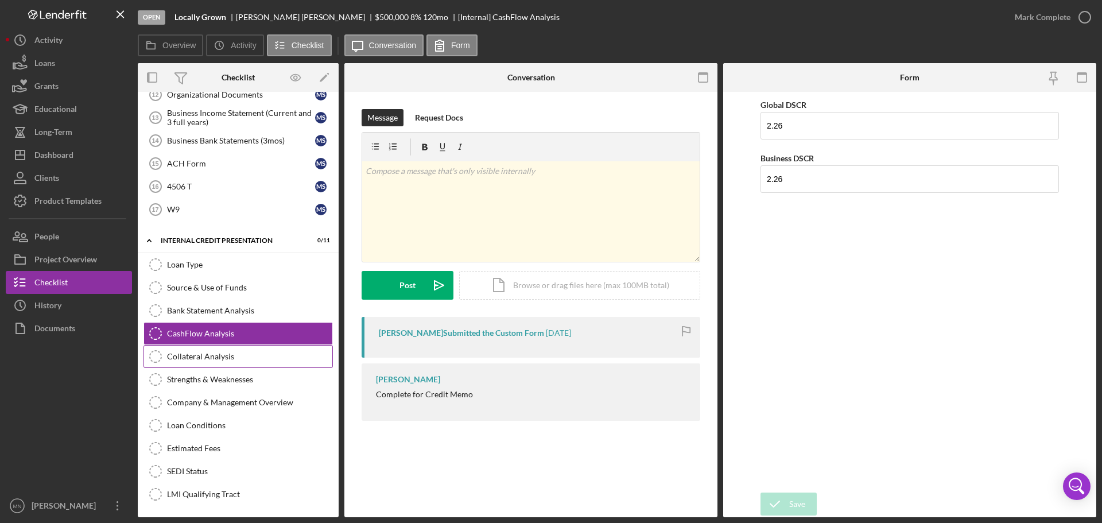
click at [195, 357] on div "Collateral Analysis" at bounding box center [249, 356] width 165 height 9
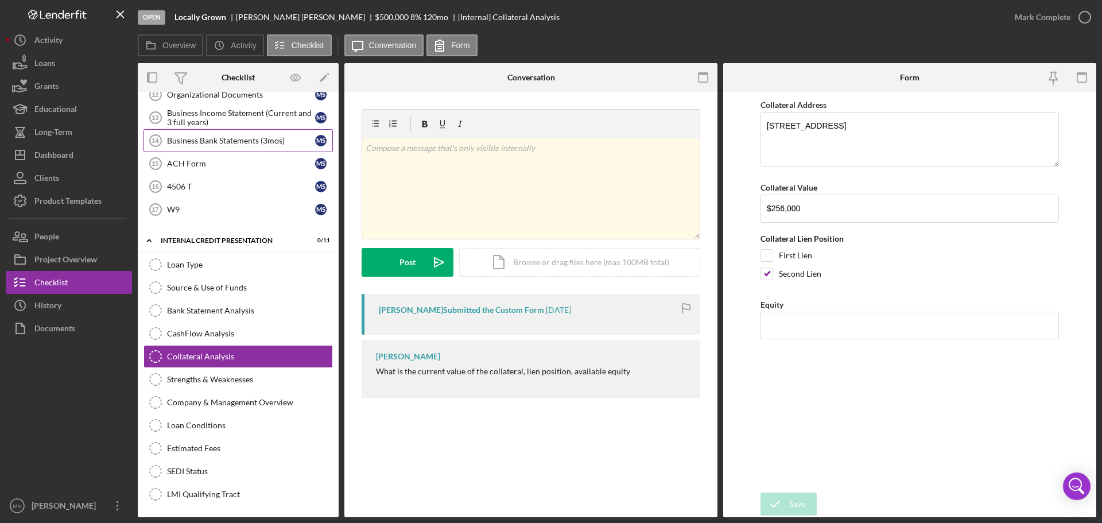
drag, startPoint x: 343, startPoint y: 345, endPoint x: 213, endPoint y: 130, distance: 252.0
click at [213, 130] on link "Business Bank Statements (3mos) 14 Business Bank Statements (3mos) M S" at bounding box center [237, 140] width 189 height 23
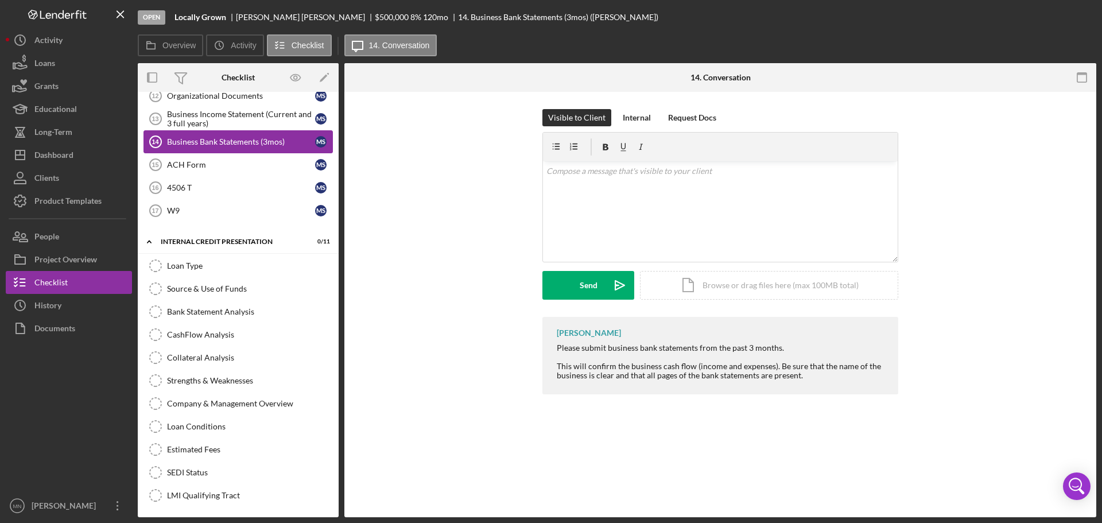
scroll to position [391, 0]
click at [228, 331] on div "CashFlow Analysis" at bounding box center [249, 333] width 165 height 9
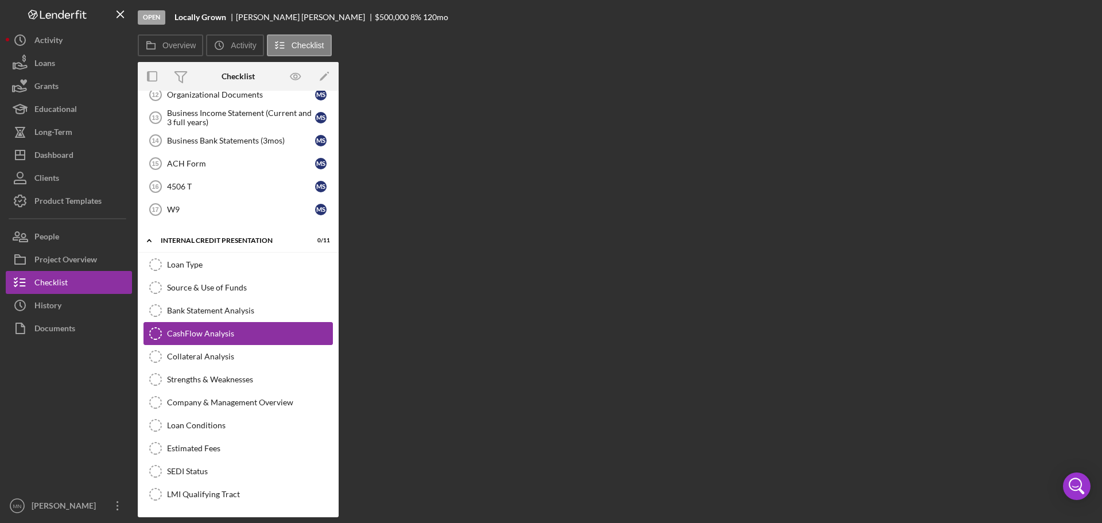
scroll to position [391, 0]
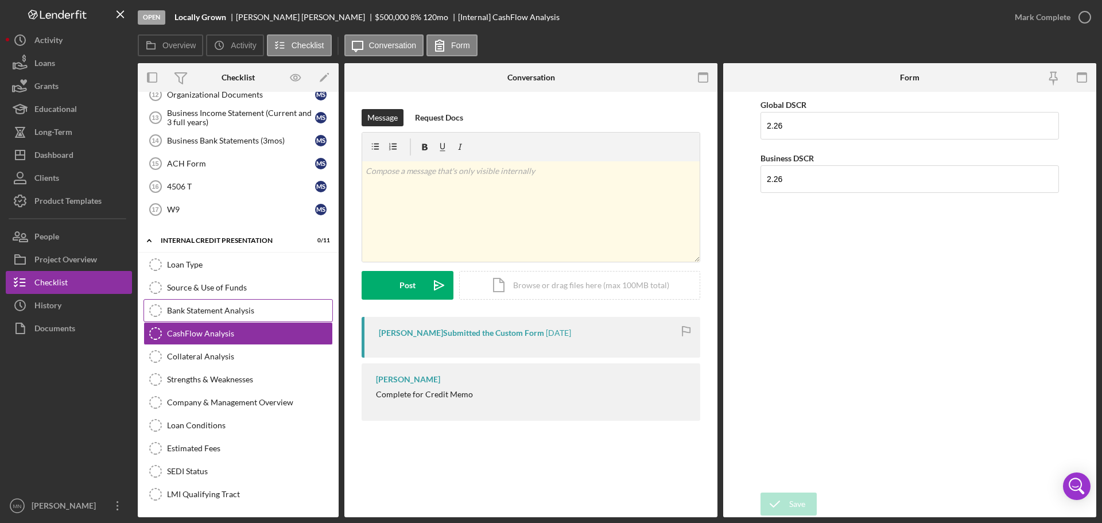
click at [229, 313] on div "Bank Statement Analysis" at bounding box center [249, 310] width 165 height 9
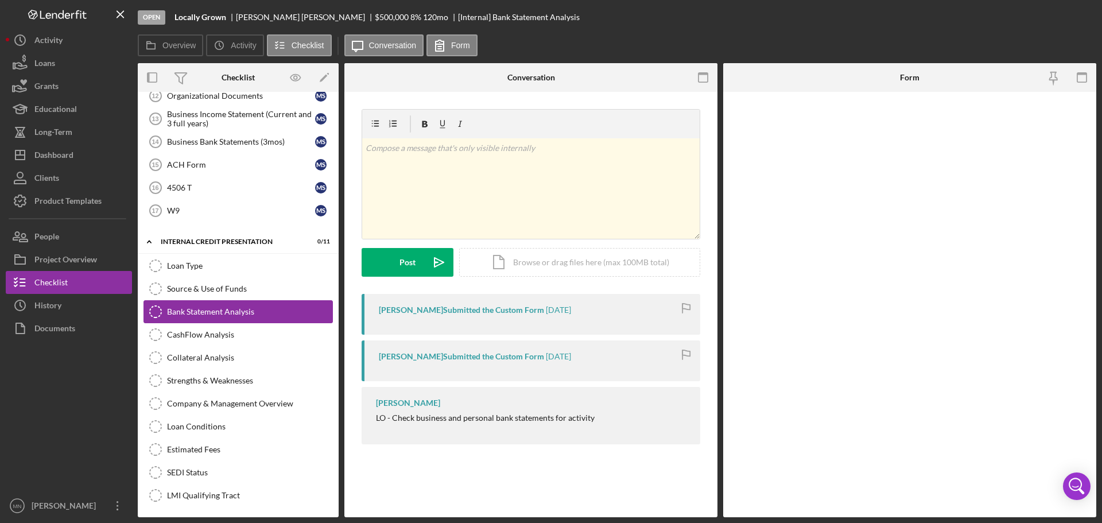
scroll to position [391, 0]
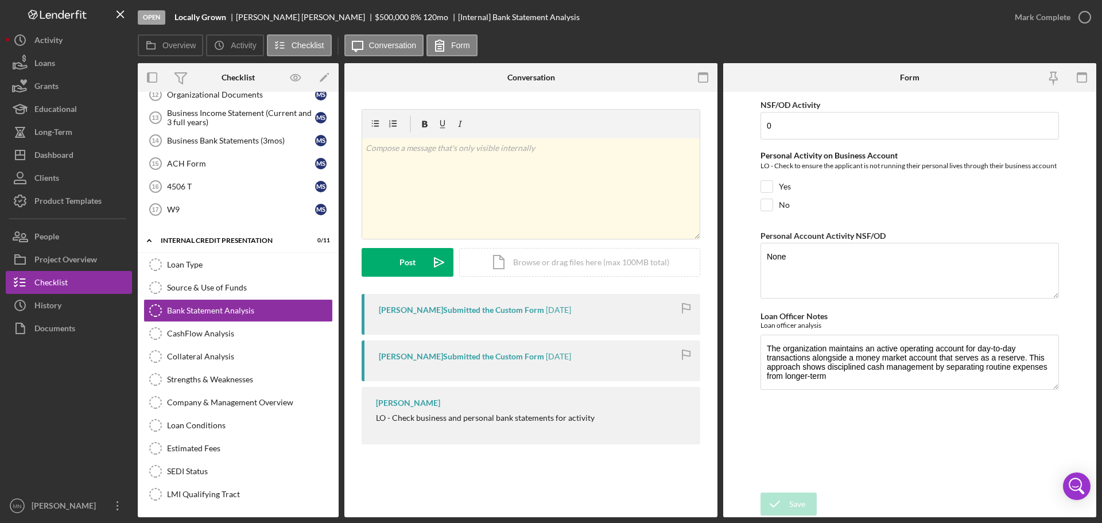
drag, startPoint x: 314, startPoint y: 184, endPoint x: 334, endPoint y: 125, distance: 62.4
click at [334, 125] on div "Business History (DSCR) 10 Business History (DSCR) M S Business Tax Returns (3y…" at bounding box center [238, 131] width 201 height 189
drag, startPoint x: 338, startPoint y: 318, endPoint x: 332, endPoint y: 291, distance: 27.7
click at [332, 291] on div "Loan Type Loan Type Source & Use of Funds Source & Use of Funds Bank Statement …" at bounding box center [238, 382] width 201 height 258
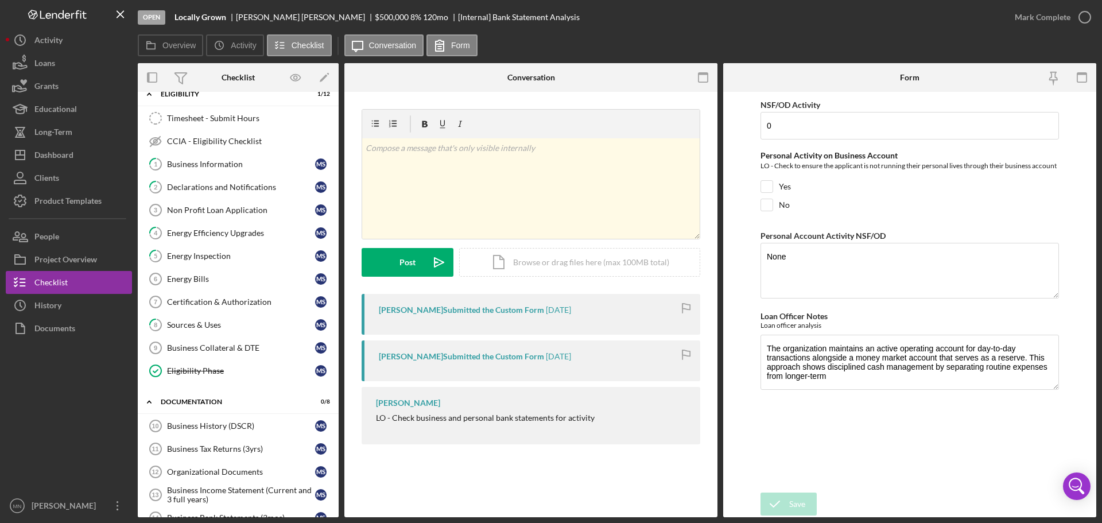
scroll to position [0, 0]
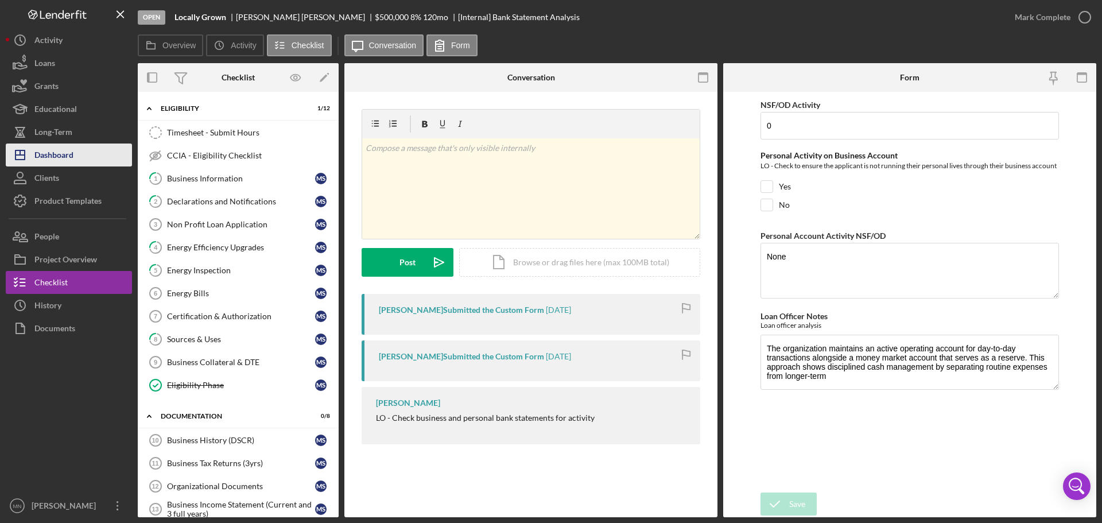
click at [48, 162] on div "Dashboard" at bounding box center [53, 156] width 39 height 26
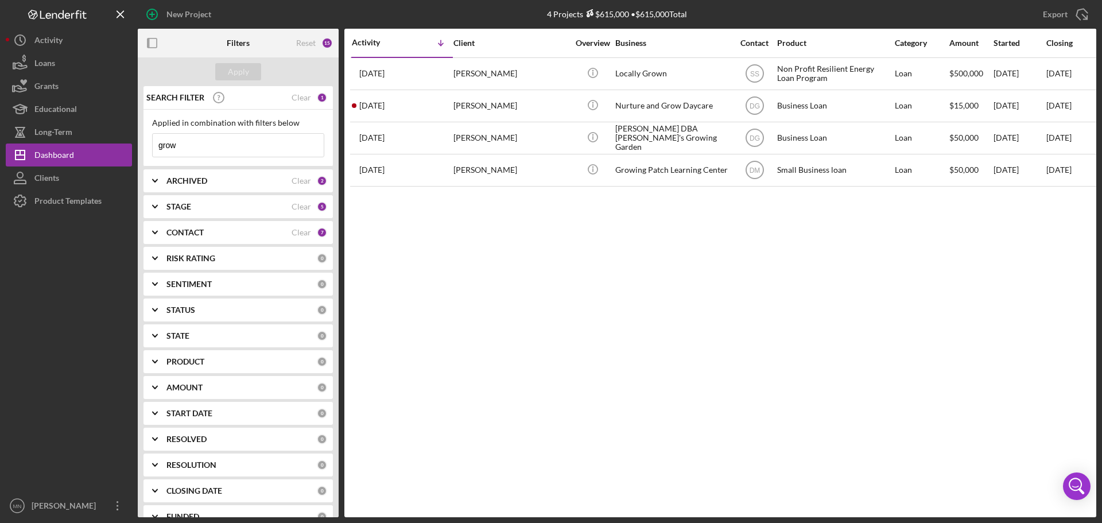
click at [218, 146] on input "grow" at bounding box center [238, 145] width 171 height 23
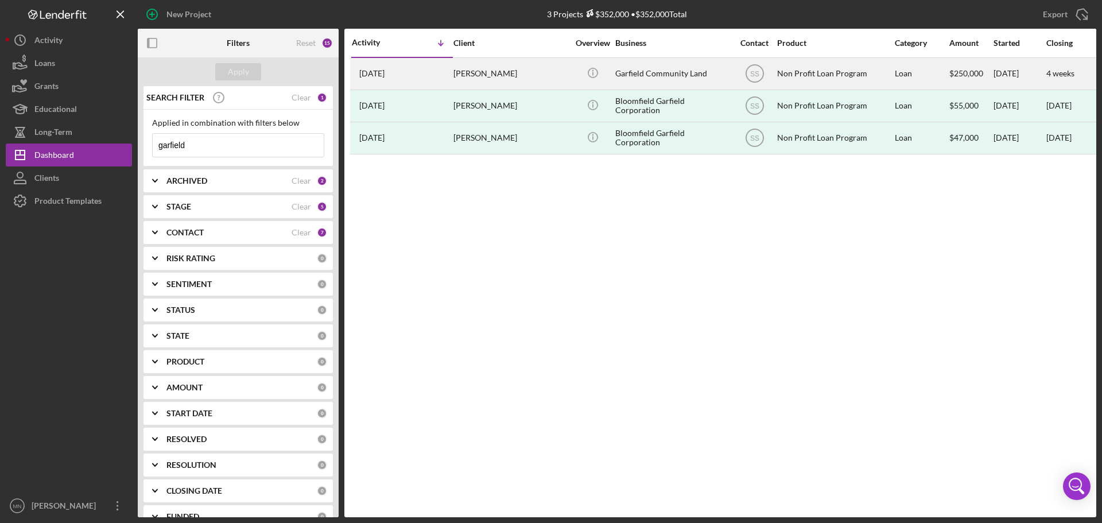
type input "garfield"
click at [616, 63] on div "Garfield Community Land" at bounding box center [672, 74] width 115 height 30
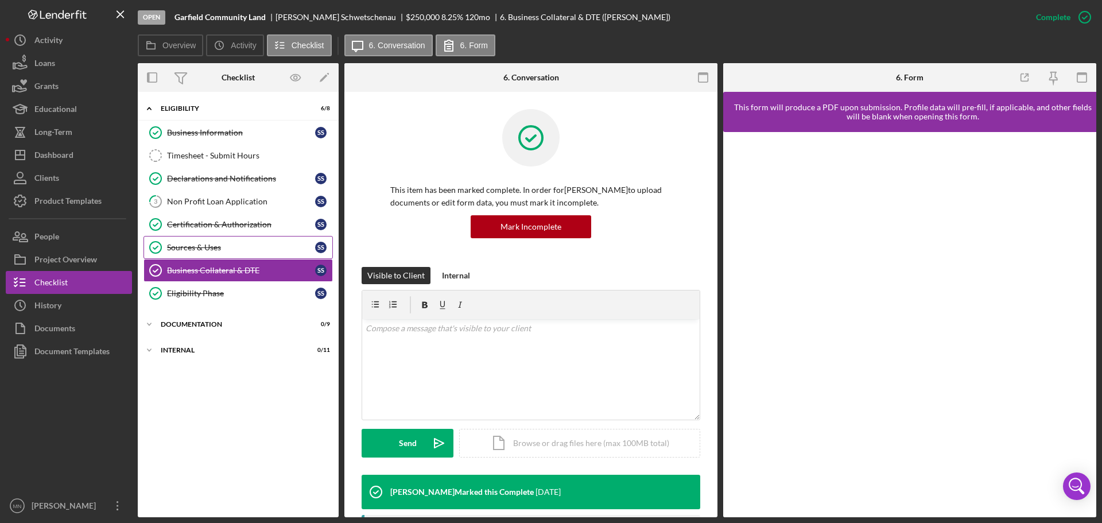
click at [207, 244] on div "Sources & Uses" at bounding box center [241, 247] width 148 height 9
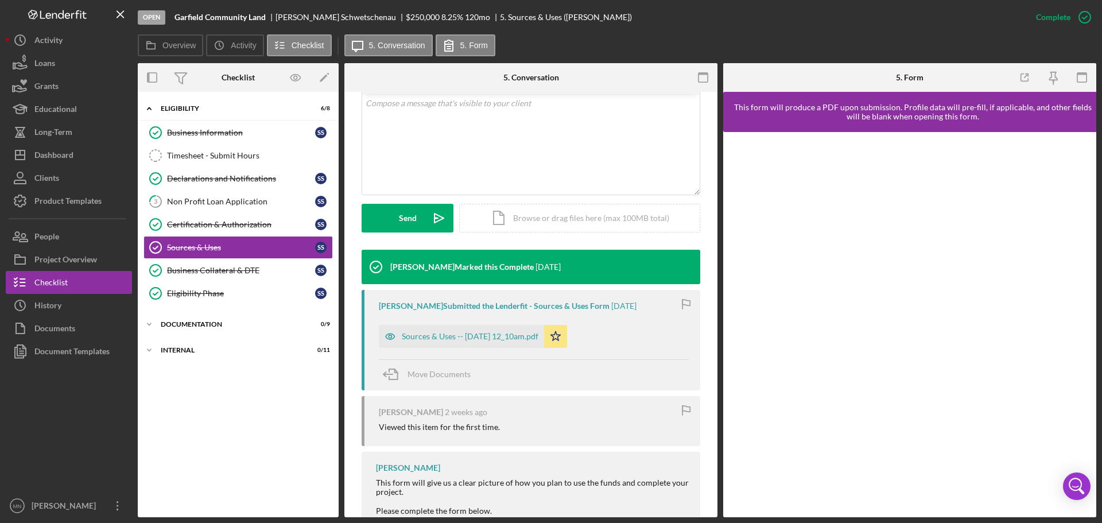
scroll to position [261, 0]
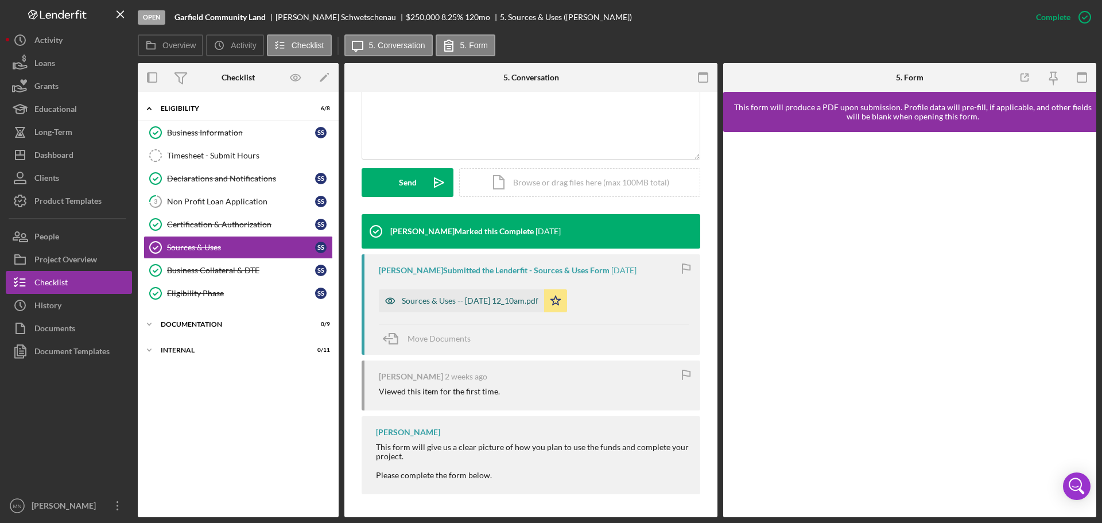
click at [456, 298] on div "Sources & Uses -- [DATE] 12_10am.pdf" at bounding box center [470, 300] width 137 height 9
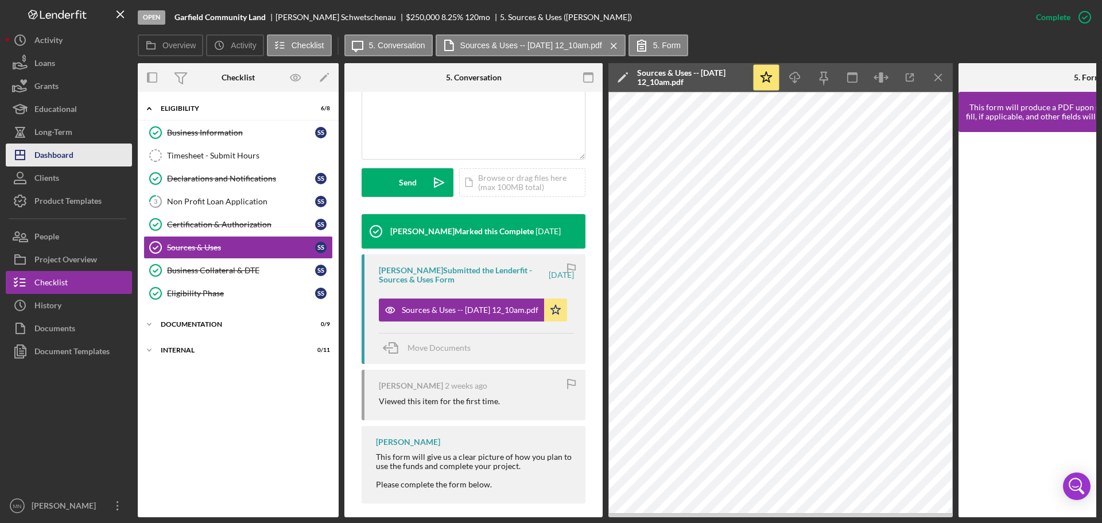
click at [55, 162] on div "Dashboard" at bounding box center [53, 156] width 39 height 26
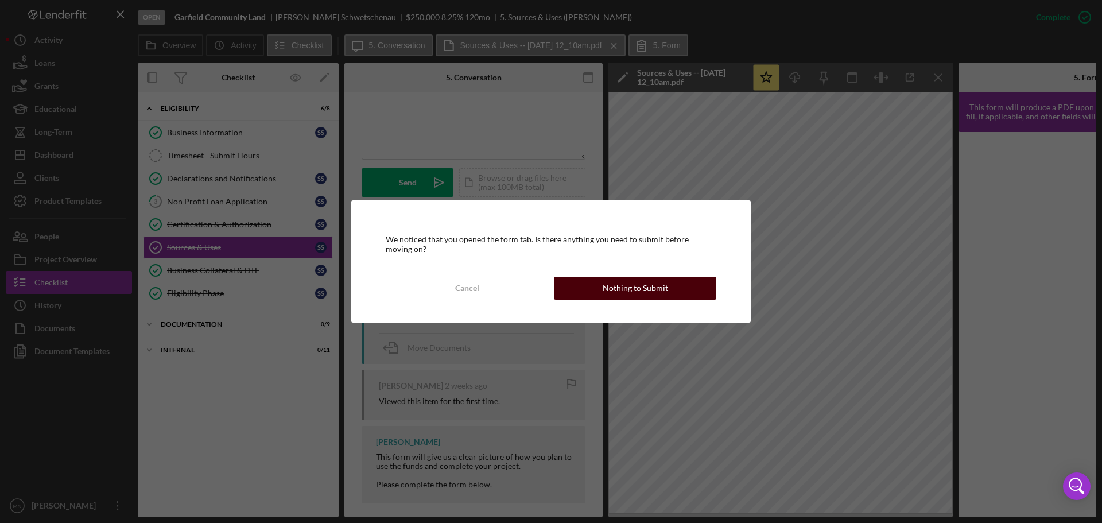
click at [582, 287] on button "Nothing to Submit" at bounding box center [635, 288] width 162 height 23
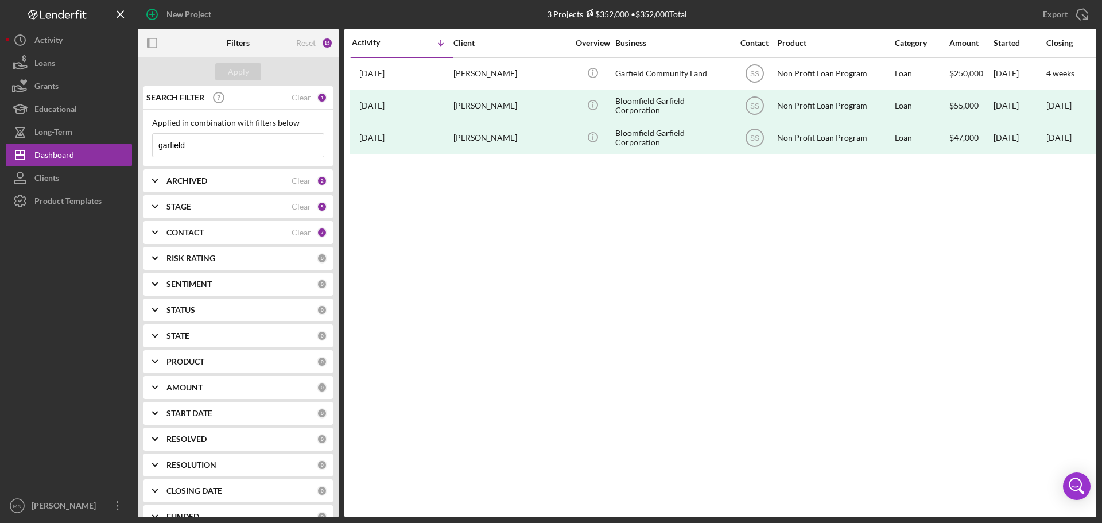
click at [228, 146] on input "garfield" at bounding box center [238, 145] width 171 height 23
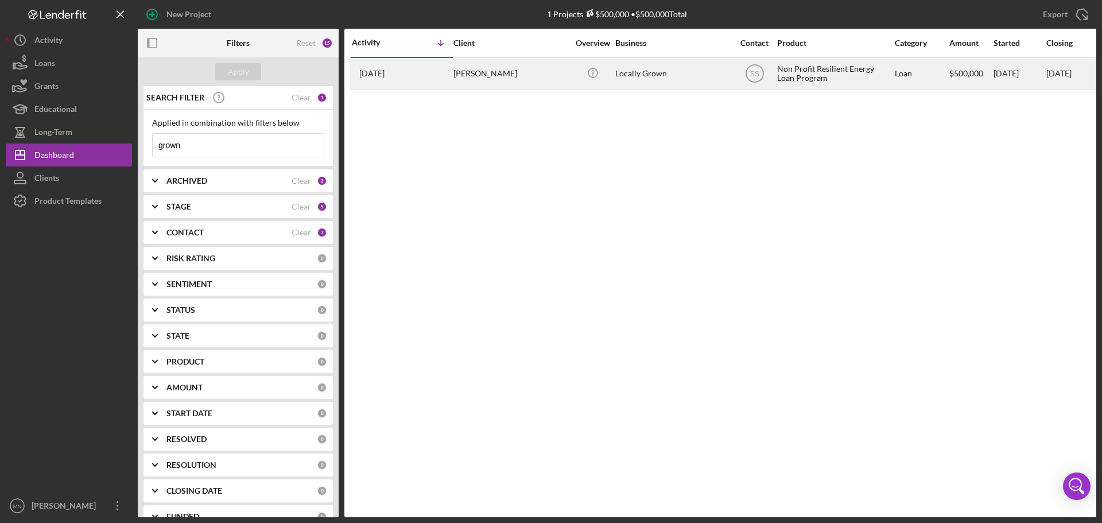
type input "grown"
click at [487, 65] on div "[PERSON_NAME]" at bounding box center [510, 74] width 115 height 30
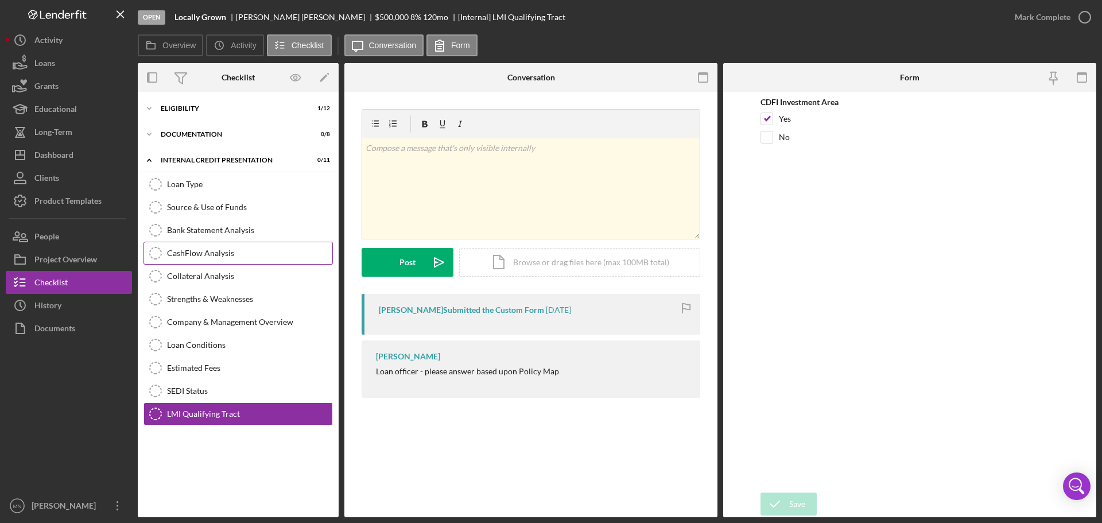
click at [186, 261] on link "CashFlow Analysis CashFlow Analysis" at bounding box center [237, 253] width 189 height 23
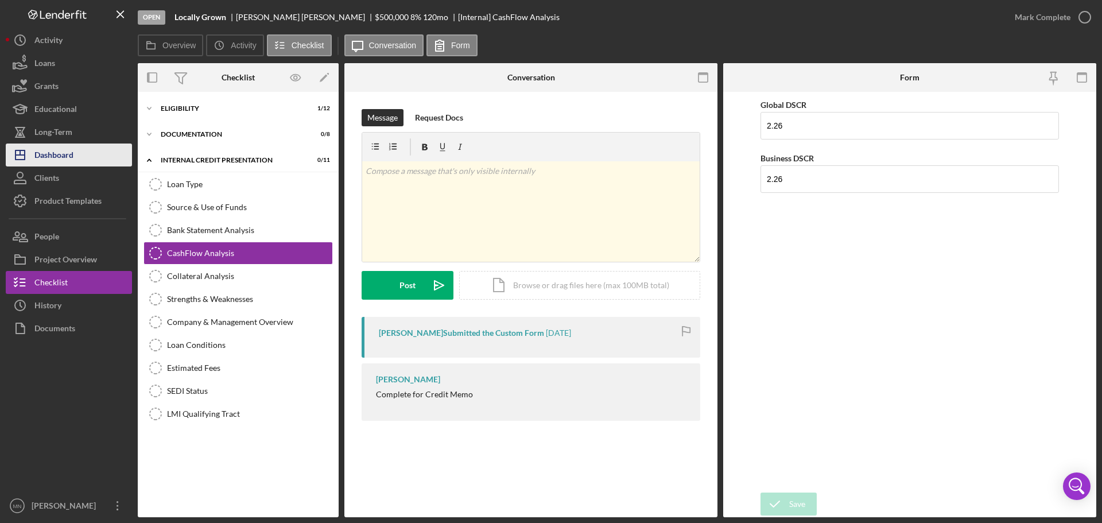
click at [87, 156] on button "Icon/Dashboard Dashboard" at bounding box center [69, 154] width 126 height 23
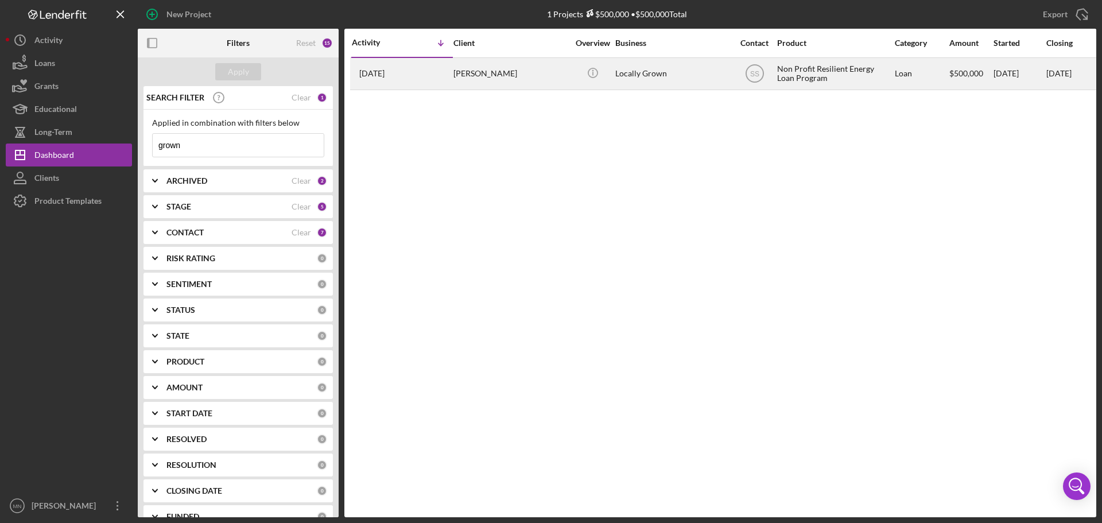
click at [473, 67] on div "[PERSON_NAME]" at bounding box center [510, 74] width 115 height 30
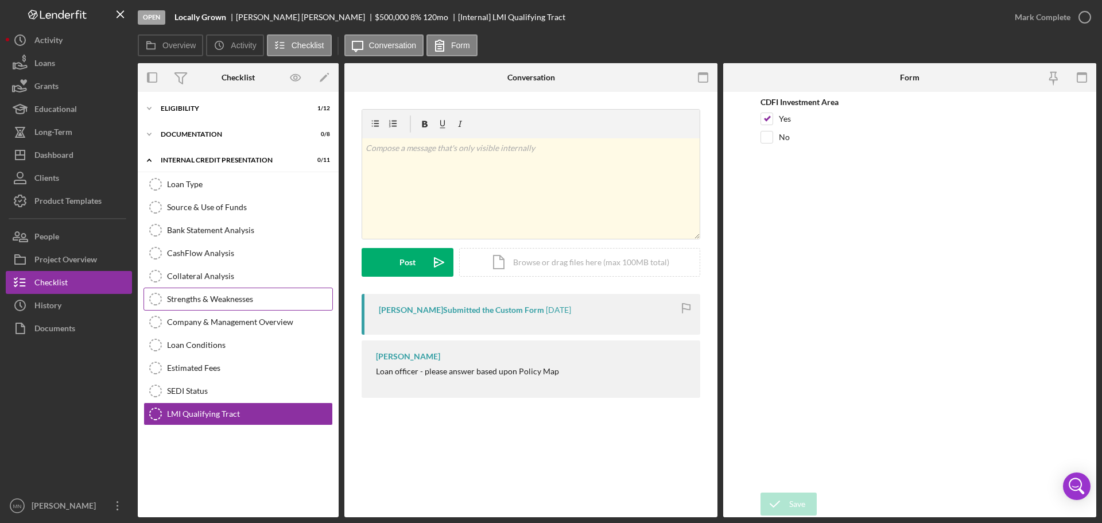
click at [204, 298] on div "Strengths & Weaknesses" at bounding box center [249, 298] width 165 height 9
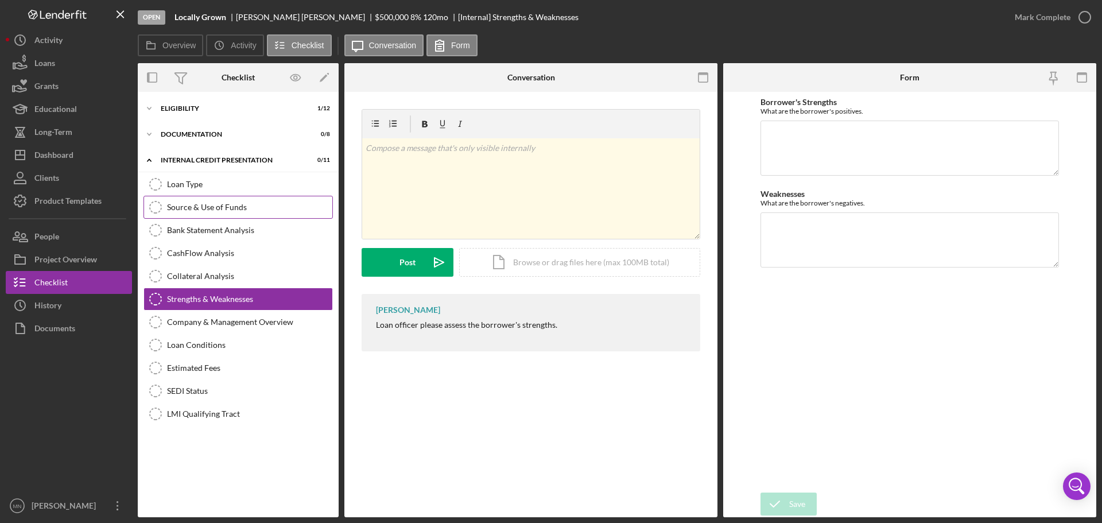
click at [197, 207] on div "Source & Use of Funds" at bounding box center [249, 207] width 165 height 9
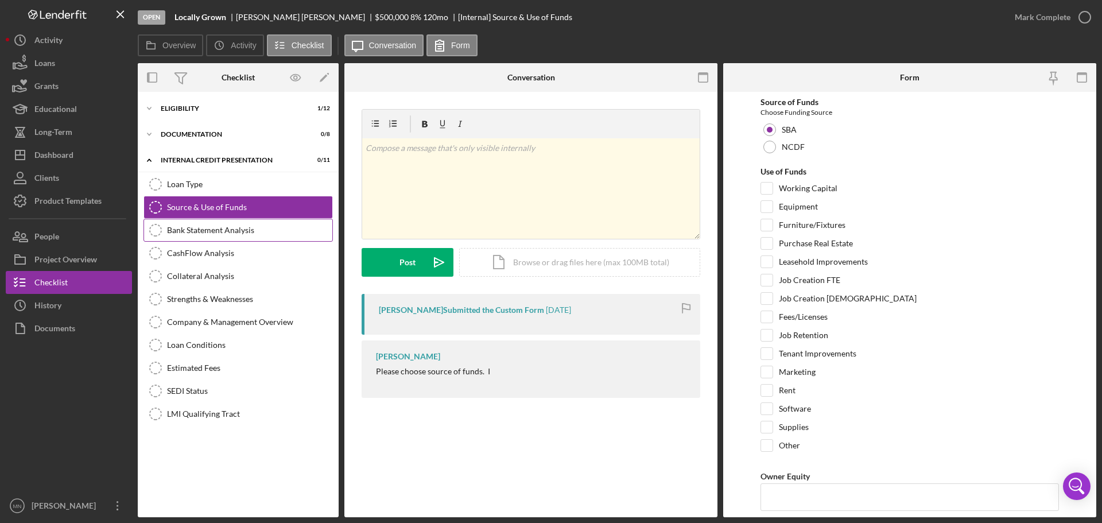
click at [197, 226] on div "Bank Statement Analysis" at bounding box center [249, 230] width 165 height 9
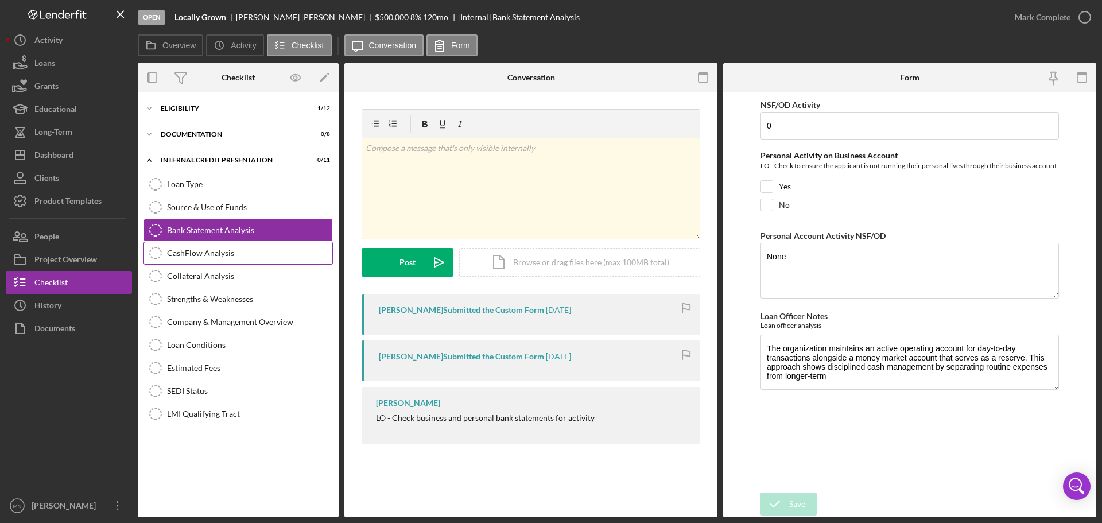
click at [197, 246] on link "CashFlow Analysis CashFlow Analysis" at bounding box center [237, 253] width 189 height 23
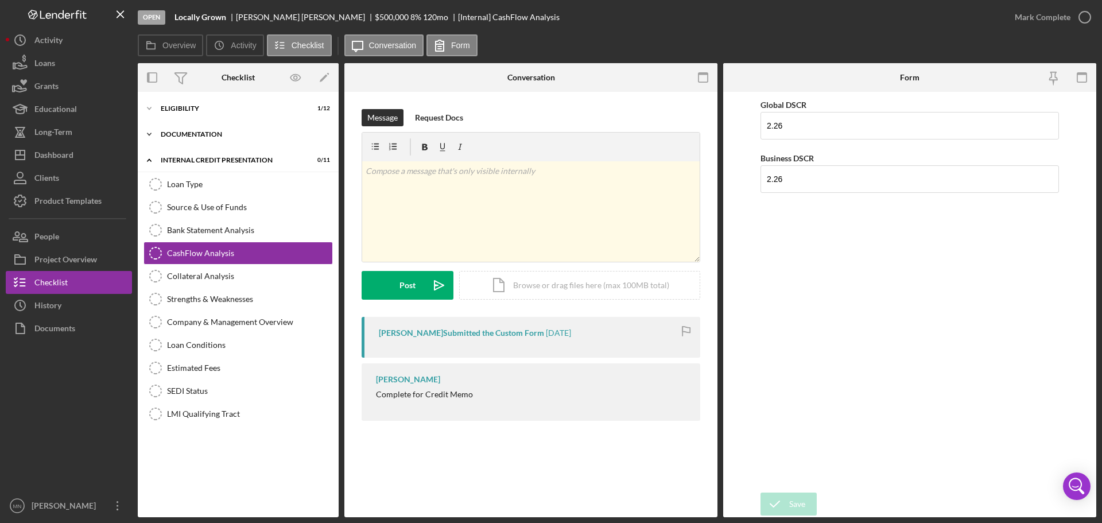
click at [189, 133] on div "DOCUMENTATION" at bounding box center [243, 134] width 164 height 7
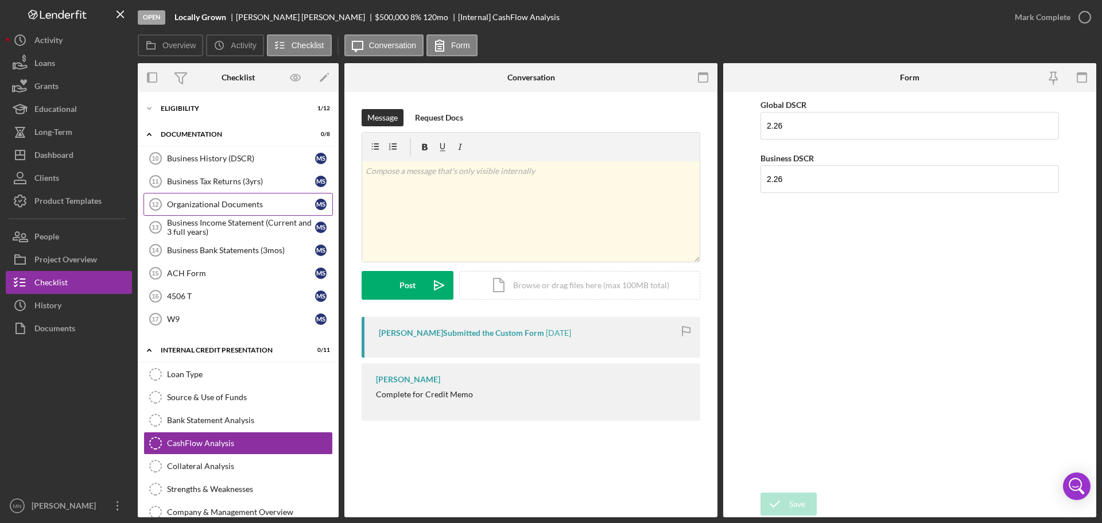
click at [215, 212] on link "Organizational Documents 12 Organizational Documents M S" at bounding box center [237, 204] width 189 height 23
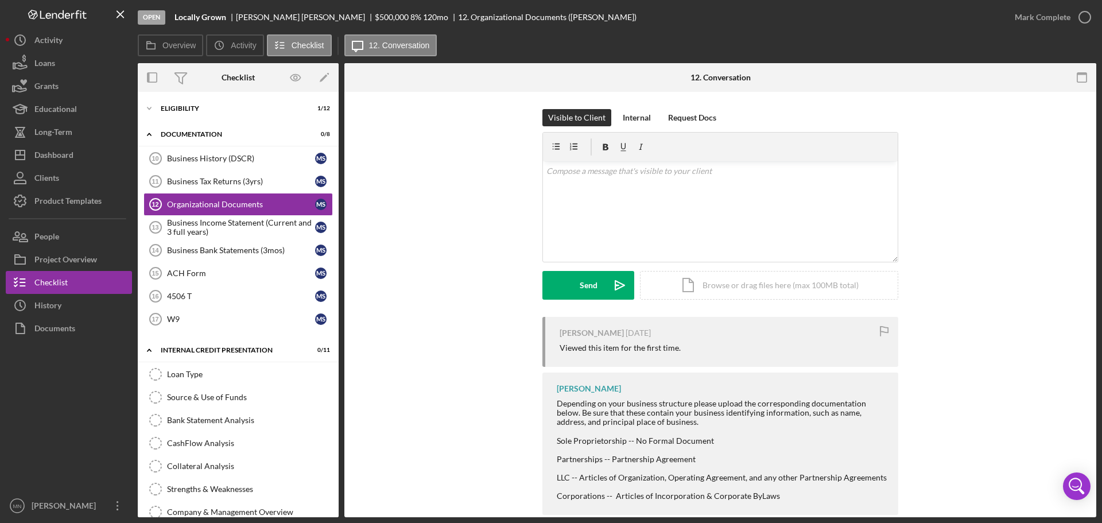
drag, startPoint x: 1095, startPoint y: 246, endPoint x: 966, endPoint y: 374, distance: 181.4
click at [966, 374] on div "[PERSON_NAME] [DATE] Viewed this item for the first time. [PERSON_NAME] Dependi…" at bounding box center [720, 419] width 717 height 204
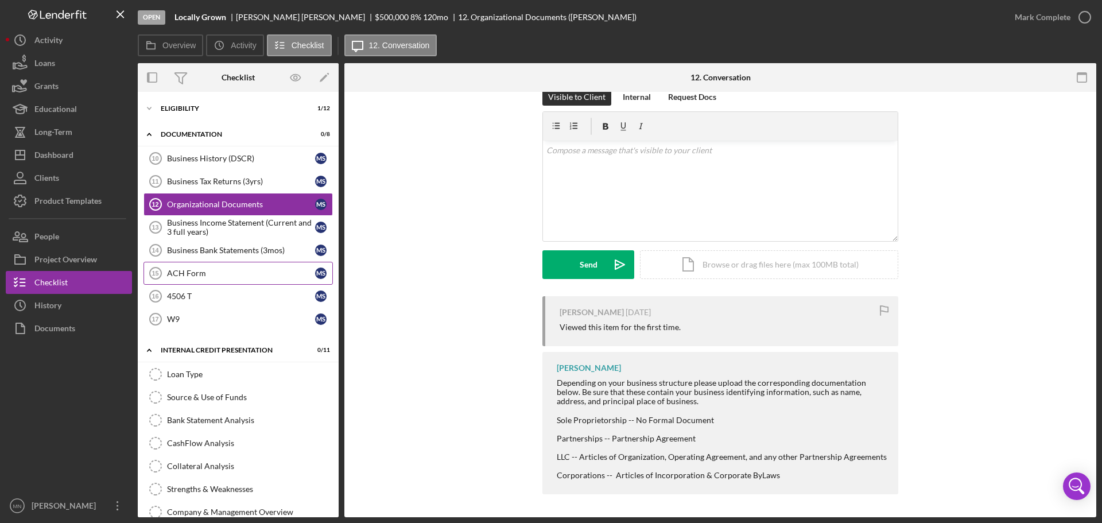
click at [211, 276] on div "ACH Form" at bounding box center [241, 273] width 148 height 9
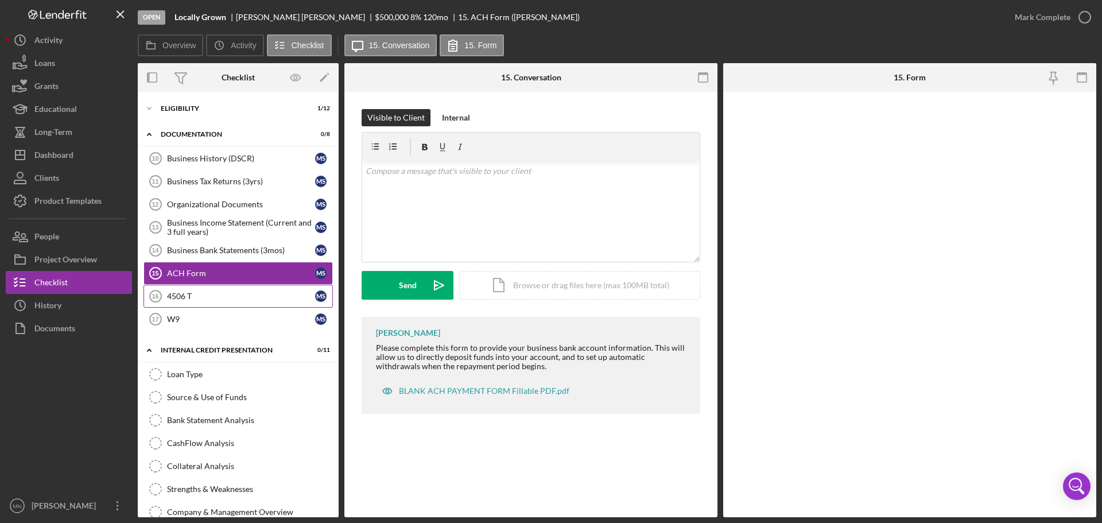
click at [197, 290] on link "4506 T 16 4506 T M S" at bounding box center [237, 296] width 189 height 23
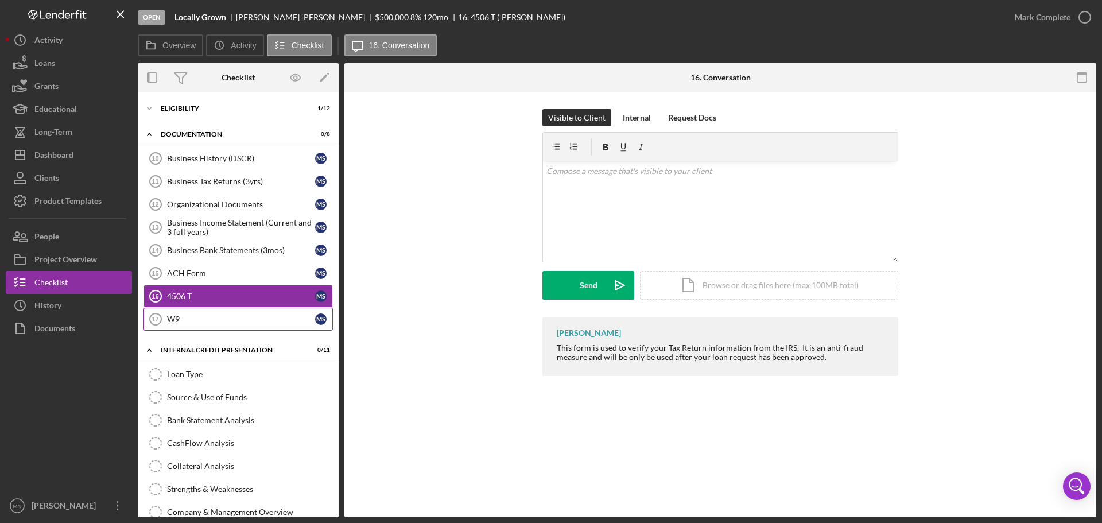
click at [185, 310] on link "W9 17 W9 M S" at bounding box center [237, 319] width 189 height 23
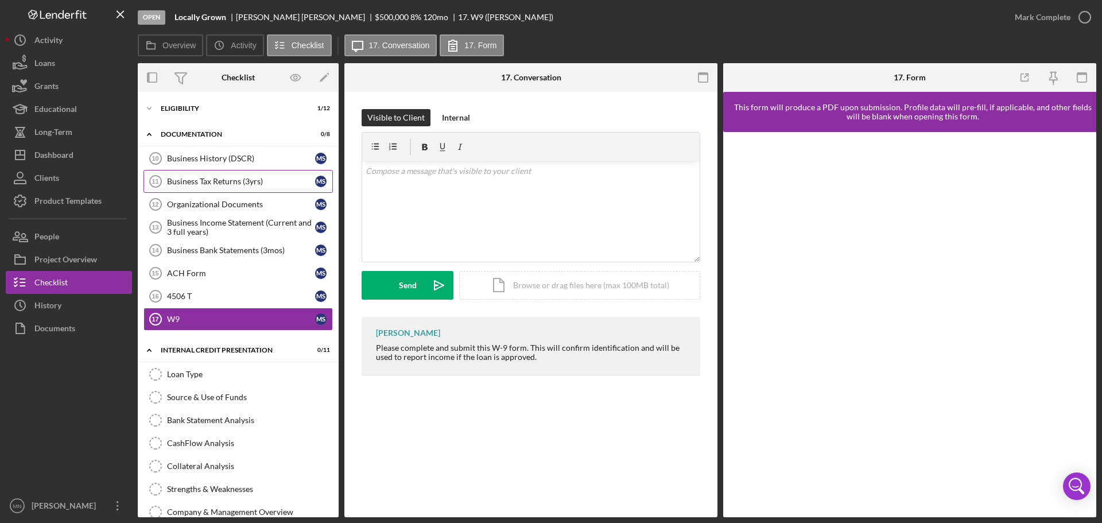
click at [192, 181] on div "Business Tax Returns (3yrs)" at bounding box center [241, 181] width 148 height 9
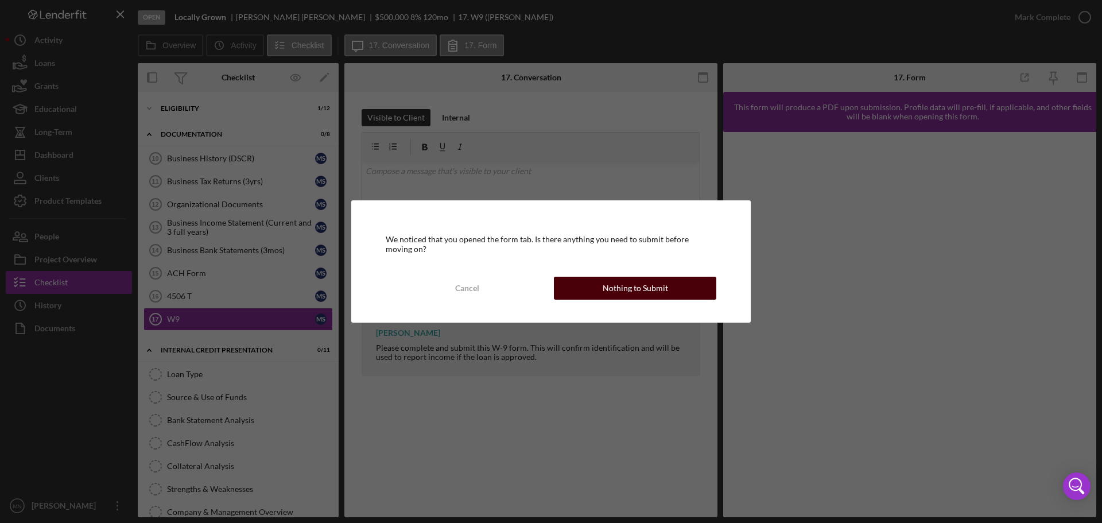
click at [604, 287] on div "Nothing to Submit" at bounding box center [635, 288] width 65 height 23
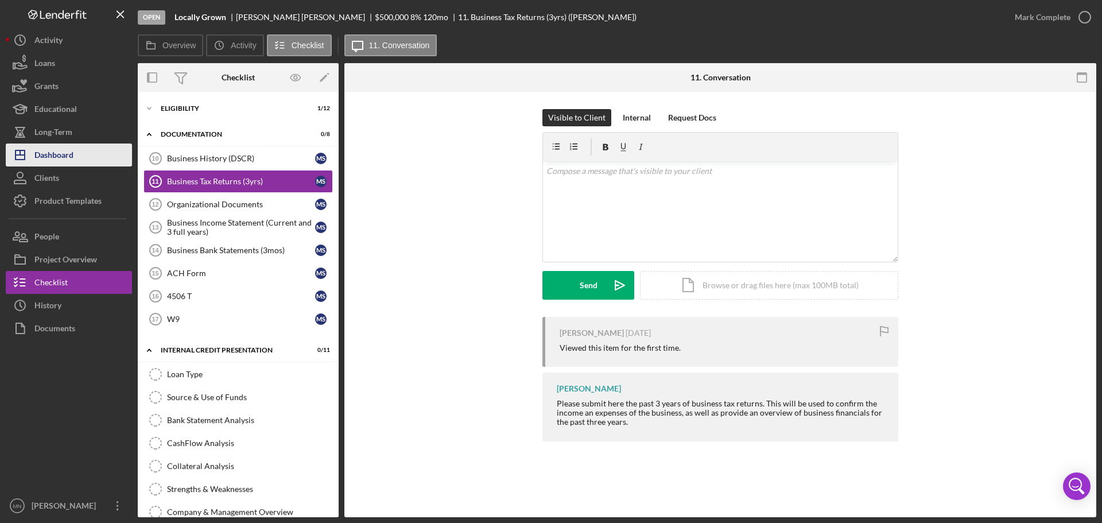
click at [67, 149] on div "Dashboard" at bounding box center [53, 156] width 39 height 26
